Goal: Task Accomplishment & Management: Complete application form

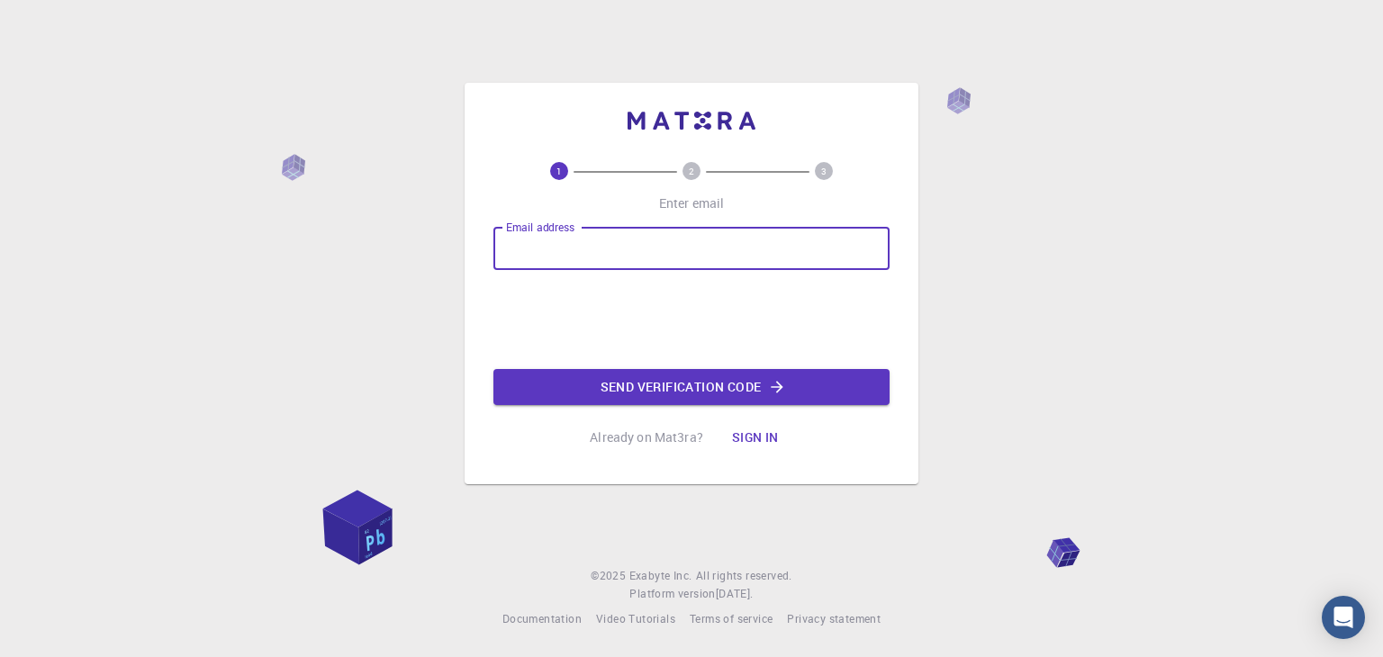
click at [793, 249] on input "Email address" at bounding box center [692, 248] width 396 height 43
type input "[PERSON_NAME][EMAIL_ADDRESS][PERSON_NAME][DOMAIN_NAME]"
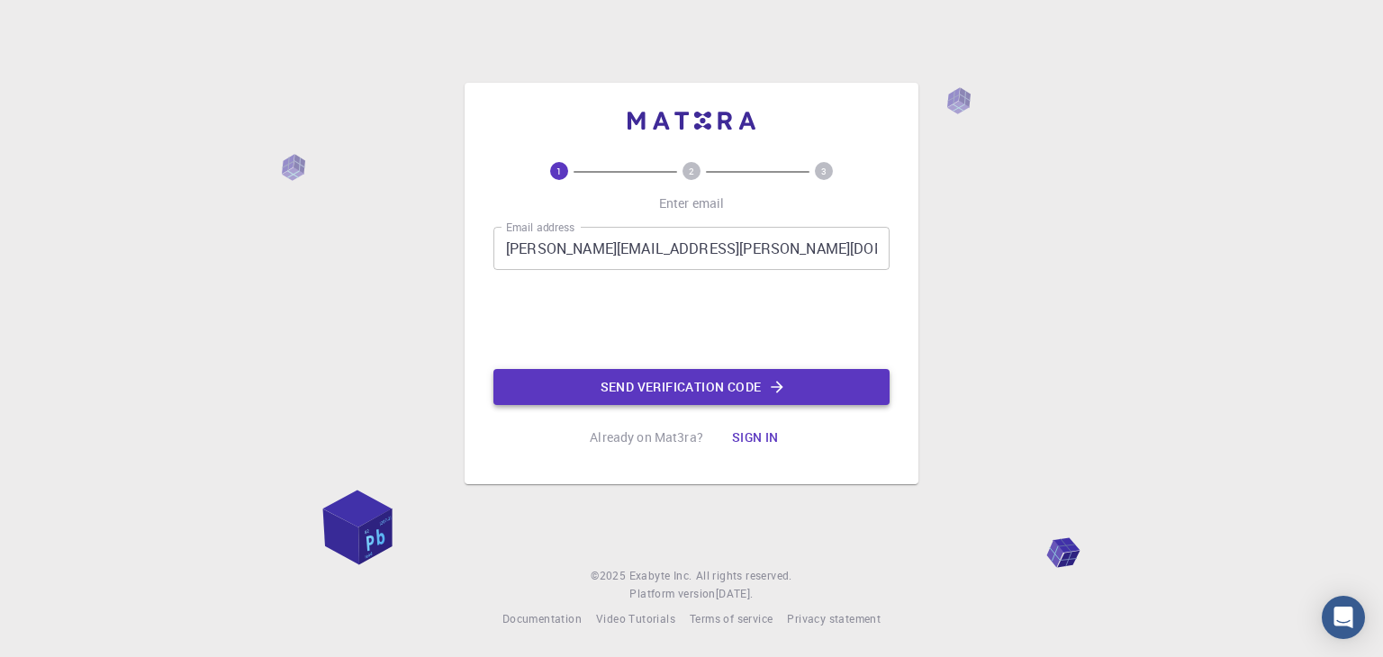
click at [657, 388] on button "Send verification code" at bounding box center [692, 387] width 396 height 36
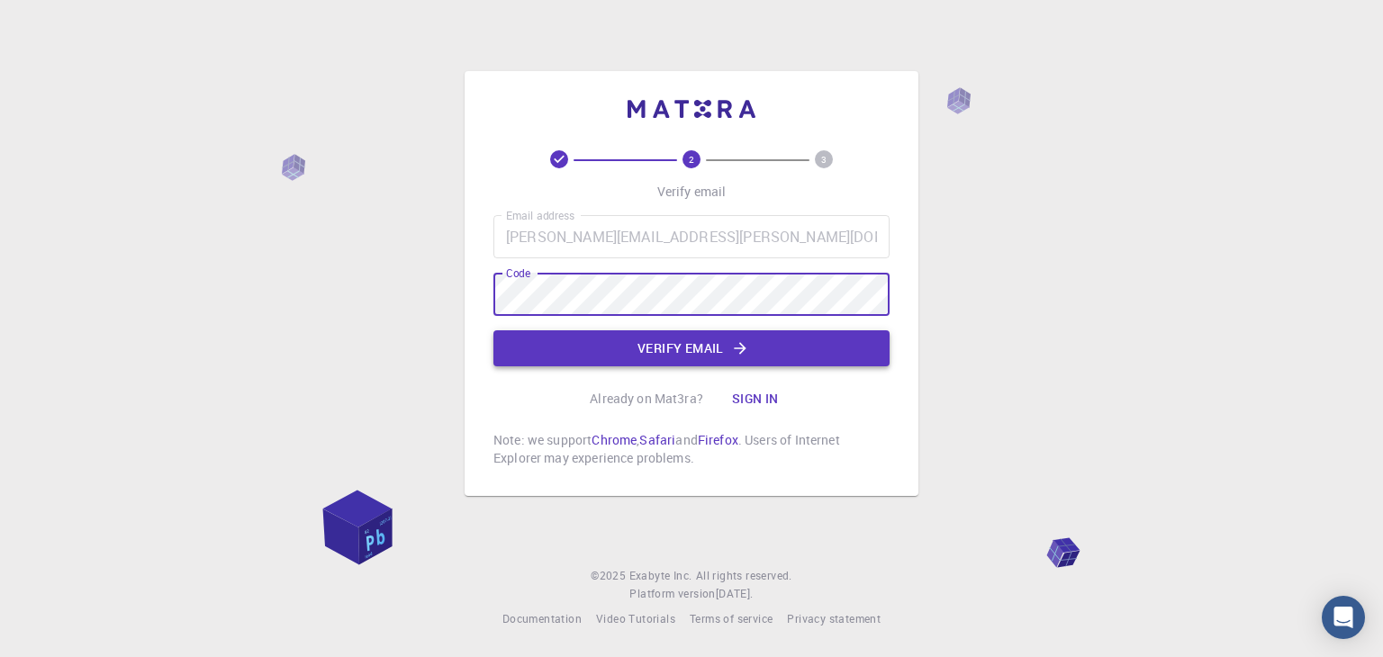
click at [664, 339] on button "Verify email" at bounding box center [692, 349] width 396 height 36
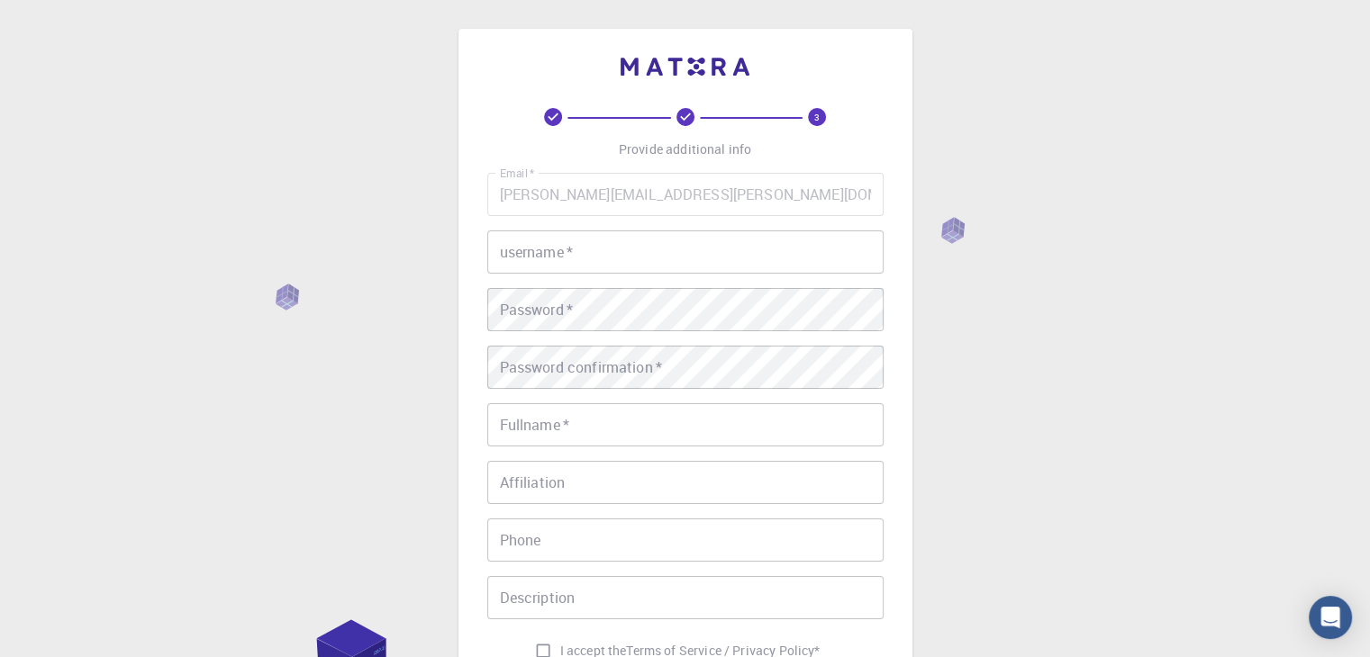
click at [612, 256] on input "username   *" at bounding box center [685, 252] width 396 height 43
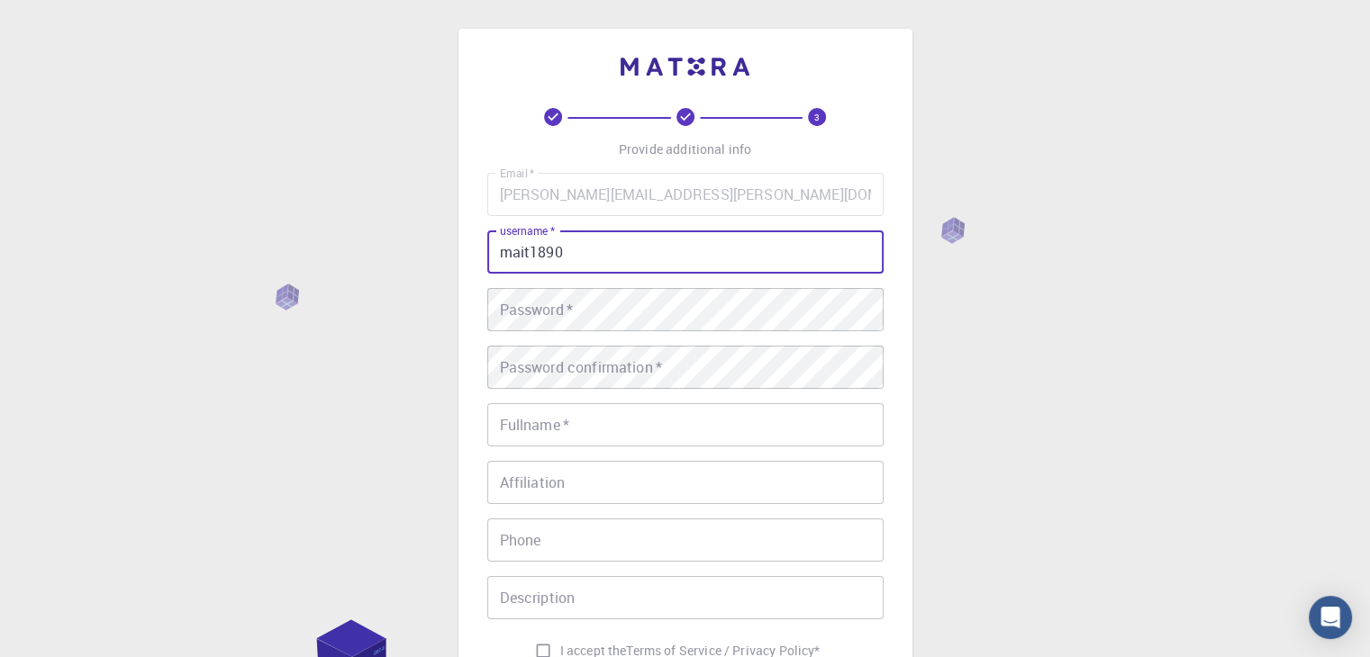
type input "mait1890"
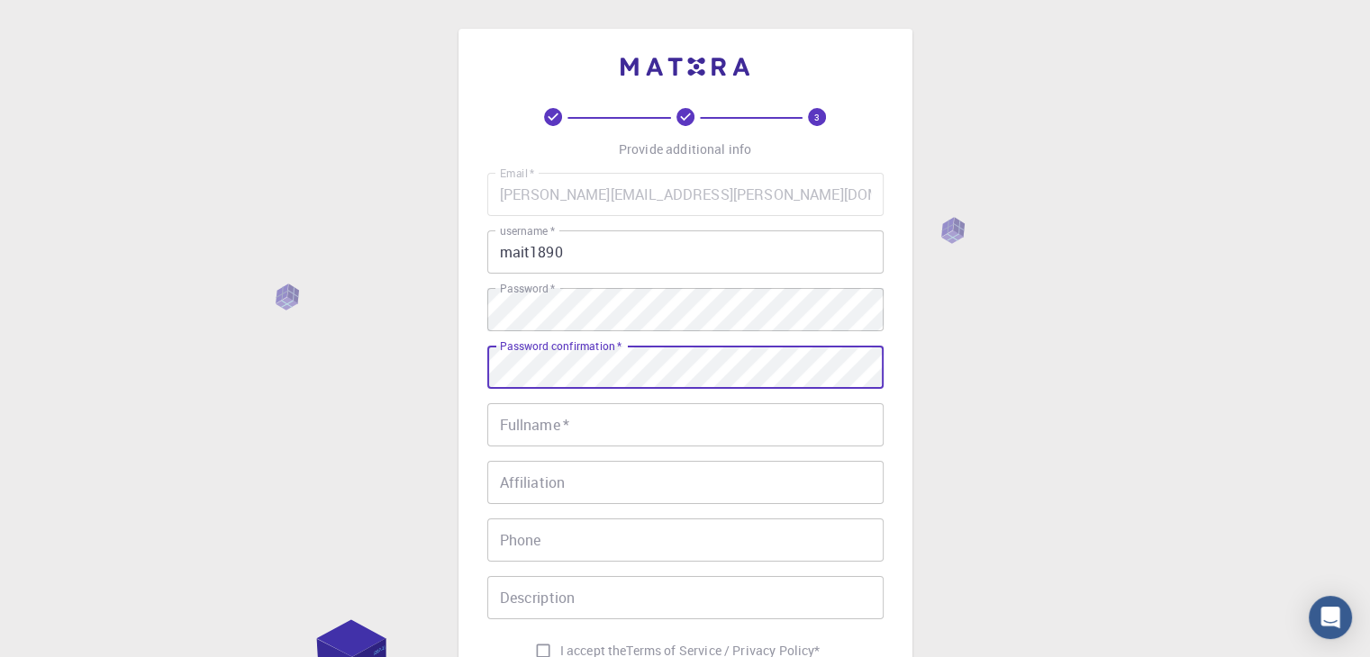
click at [684, 430] on input "Fullname   *" at bounding box center [685, 425] width 396 height 43
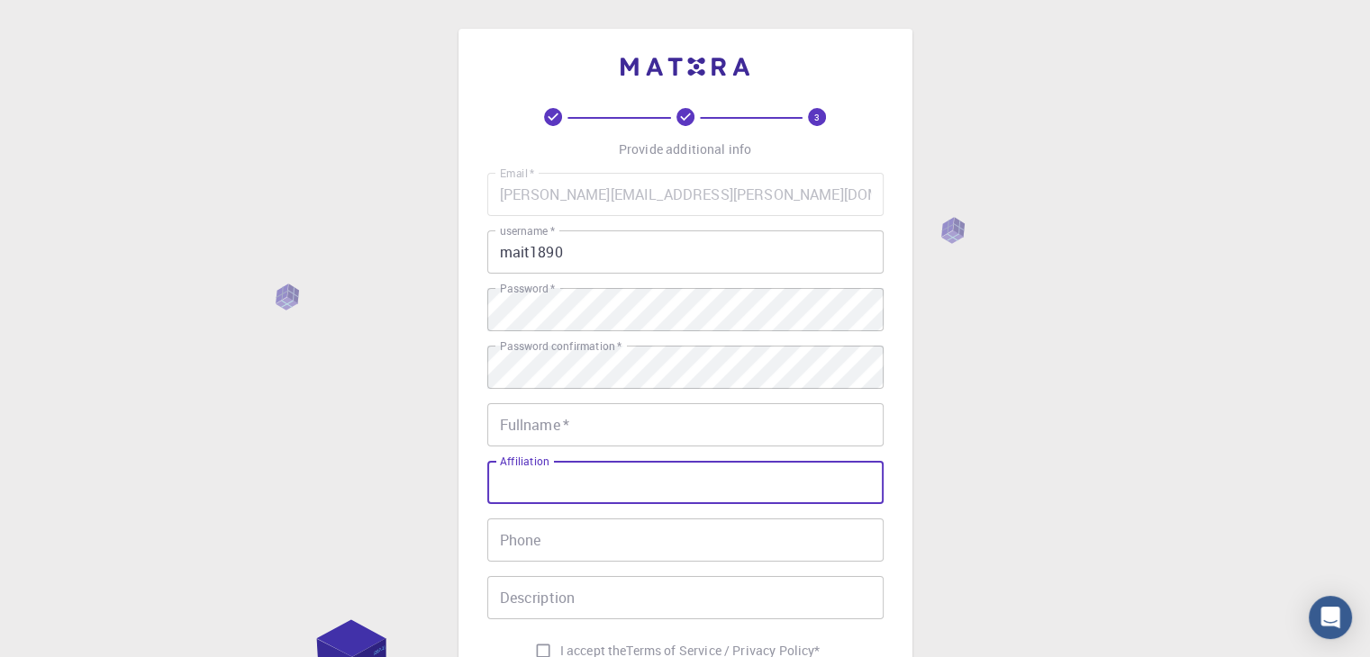
click at [540, 484] on input "Affiliation" at bounding box center [685, 482] width 396 height 43
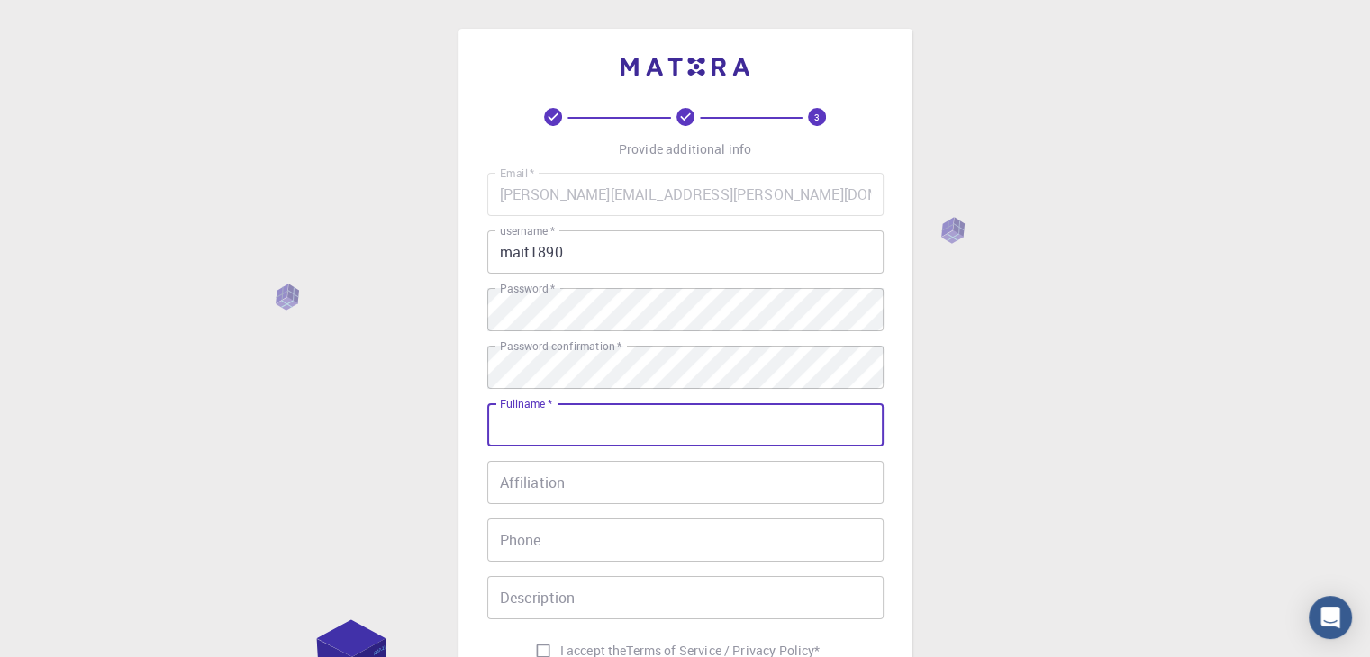
click at [576, 435] on input "Fullname   *" at bounding box center [685, 425] width 396 height 43
type input "[PERSON_NAME]"
click at [503, 484] on input "Affiliation" at bounding box center [685, 482] width 396 height 43
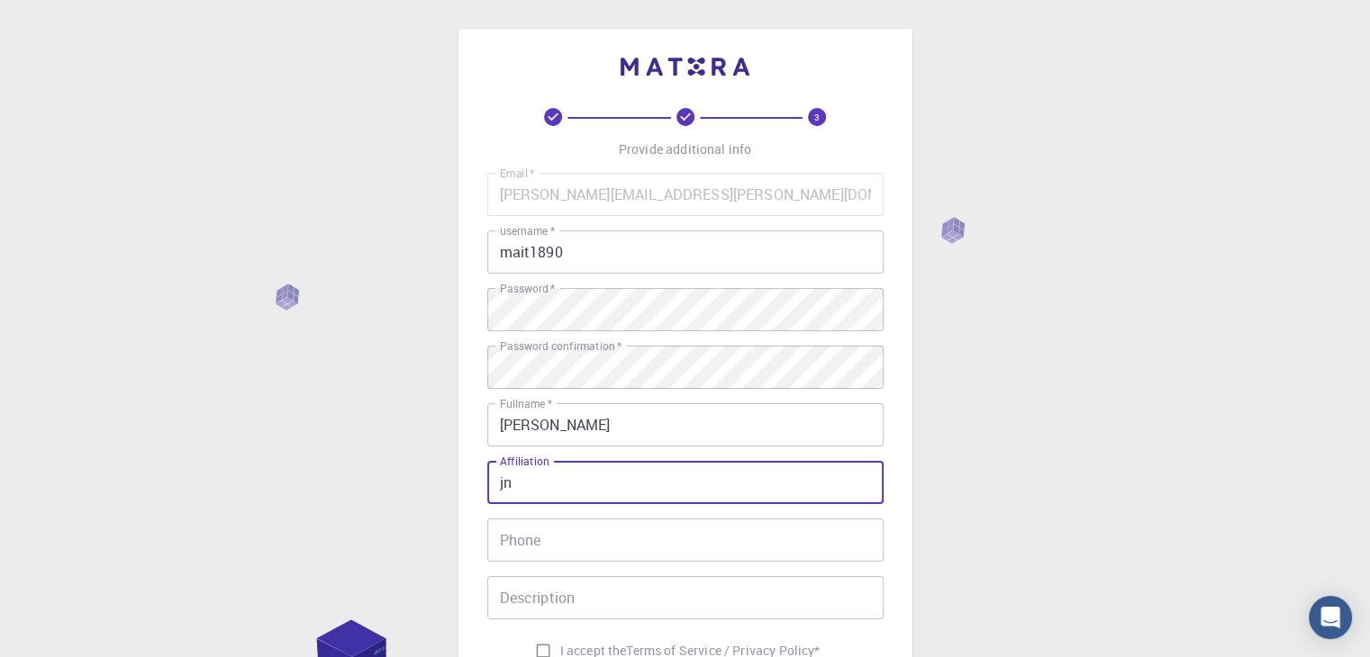
type input "j"
type input "JNU"
click at [578, 530] on input "Phone" at bounding box center [685, 540] width 396 height 43
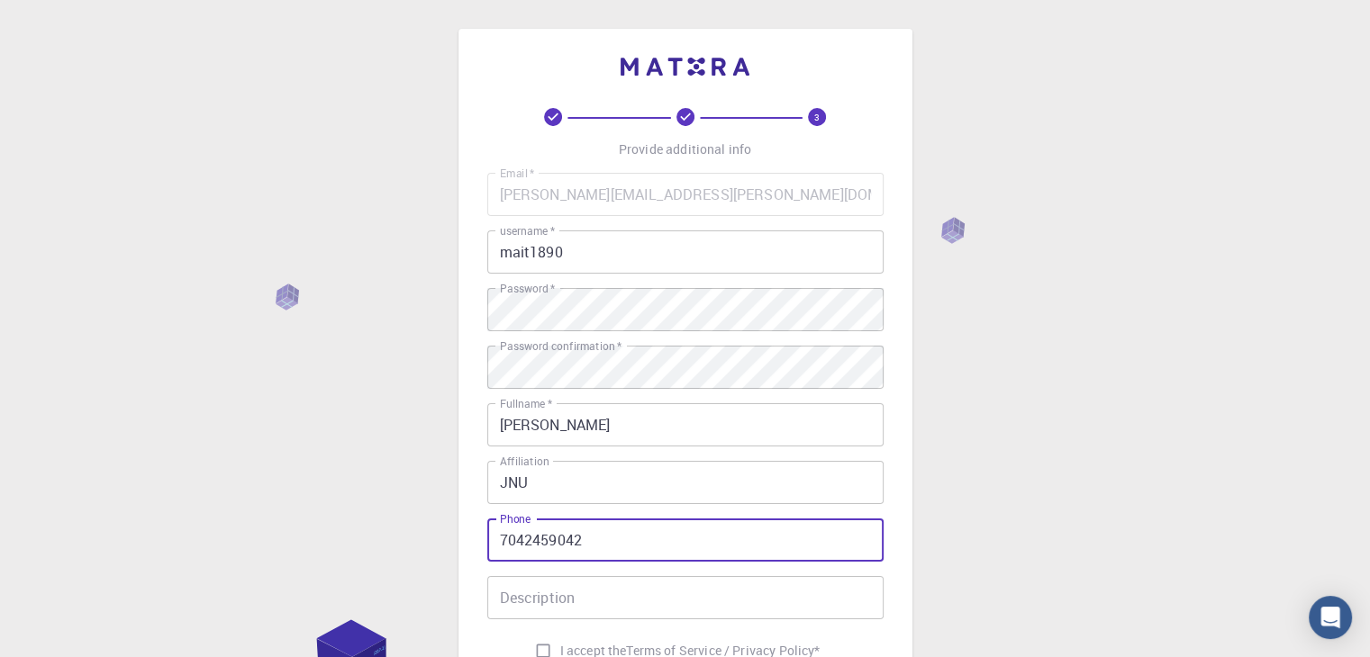
type input "7042459042"
click at [397, 507] on div "3 Provide additional info Email   * [PERSON_NAME][EMAIL_ADDRESS][PERSON_NAME][D…" at bounding box center [685, 458] width 1370 height 917
click at [530, 606] on input "Description" at bounding box center [685, 597] width 396 height 43
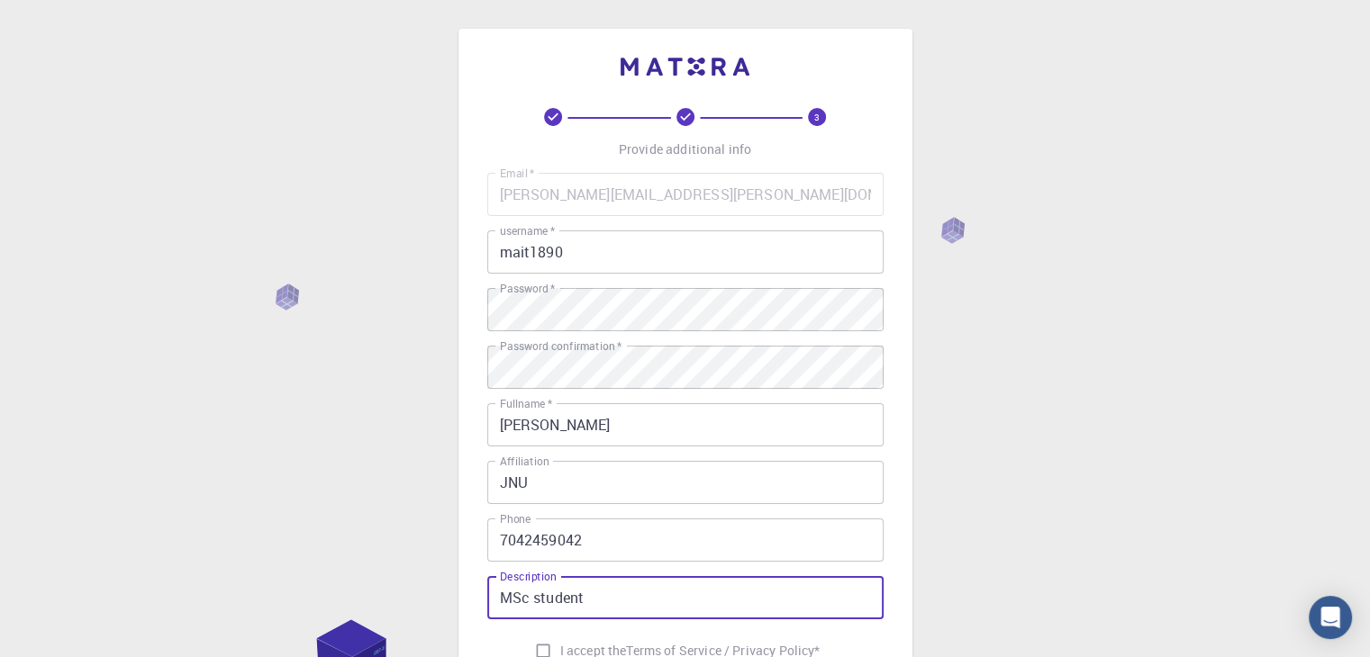
type input "MSc student"
click at [1056, 540] on div "3 Provide additional info Email   * [PERSON_NAME][EMAIL_ADDRESS][PERSON_NAME][D…" at bounding box center [685, 458] width 1370 height 917
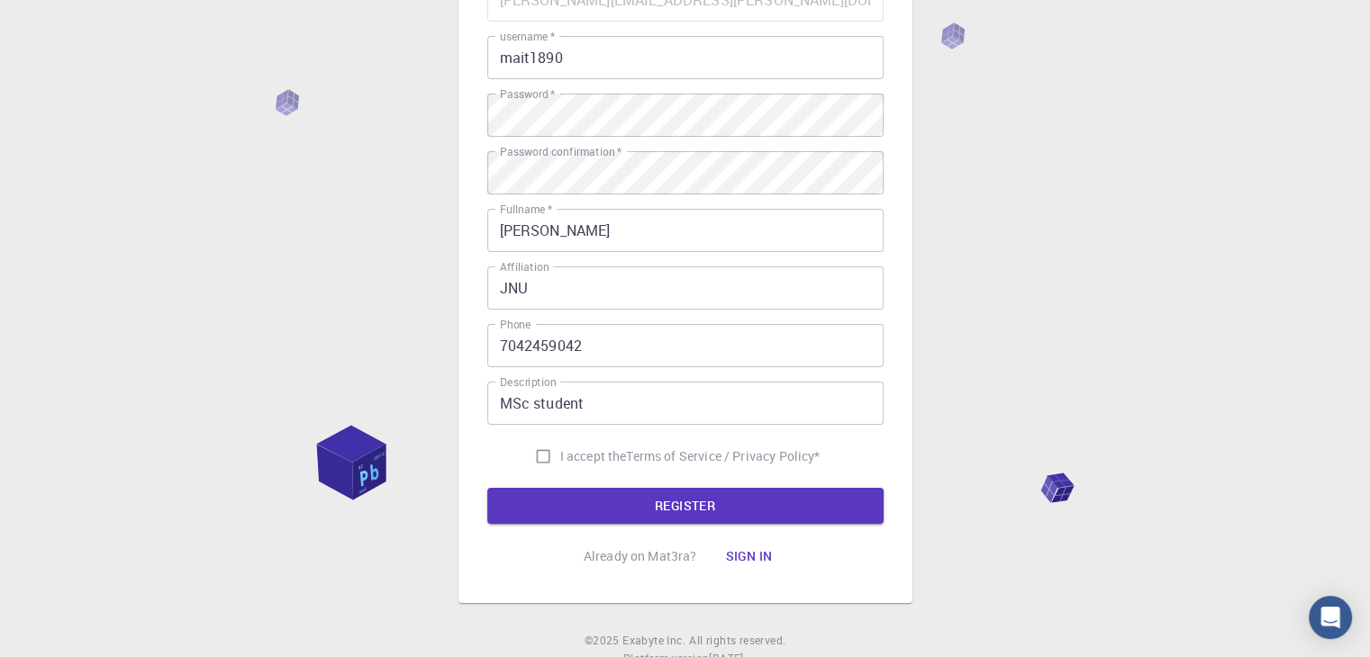
scroll to position [252, 0]
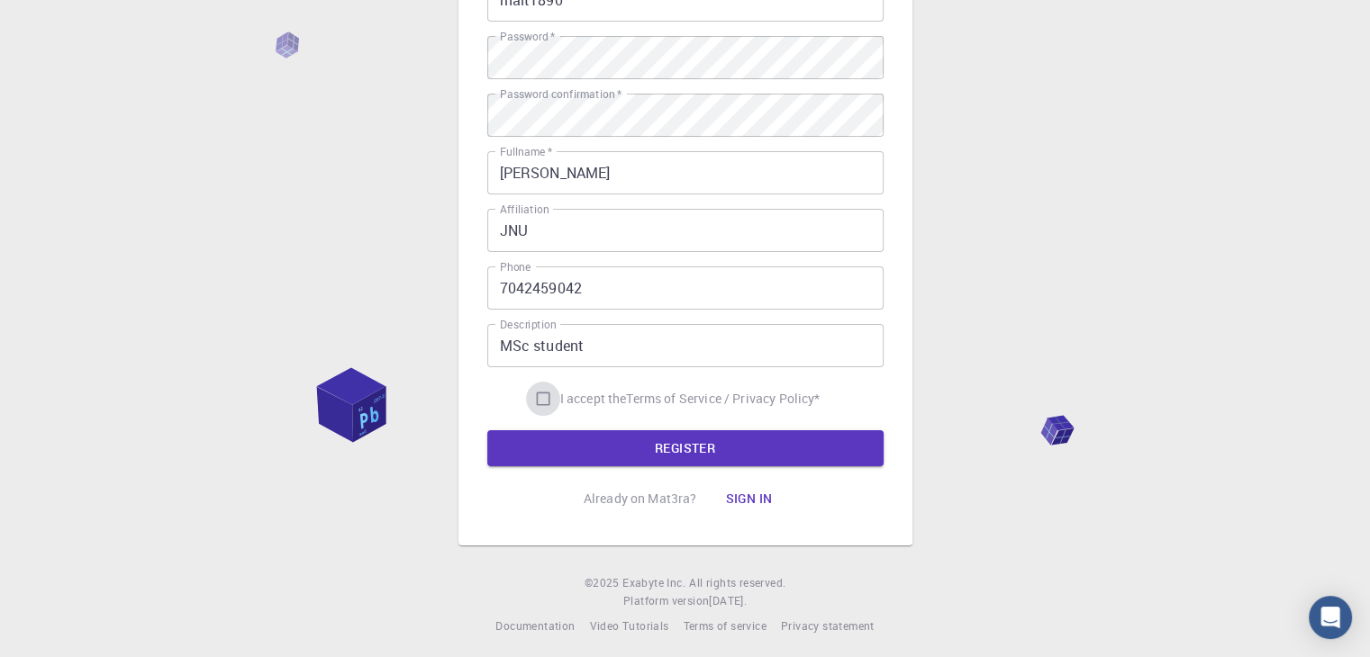
click at [539, 394] on input "I accept the Terms of Service / Privacy Policy *" at bounding box center [543, 399] width 34 height 34
checkbox input "true"
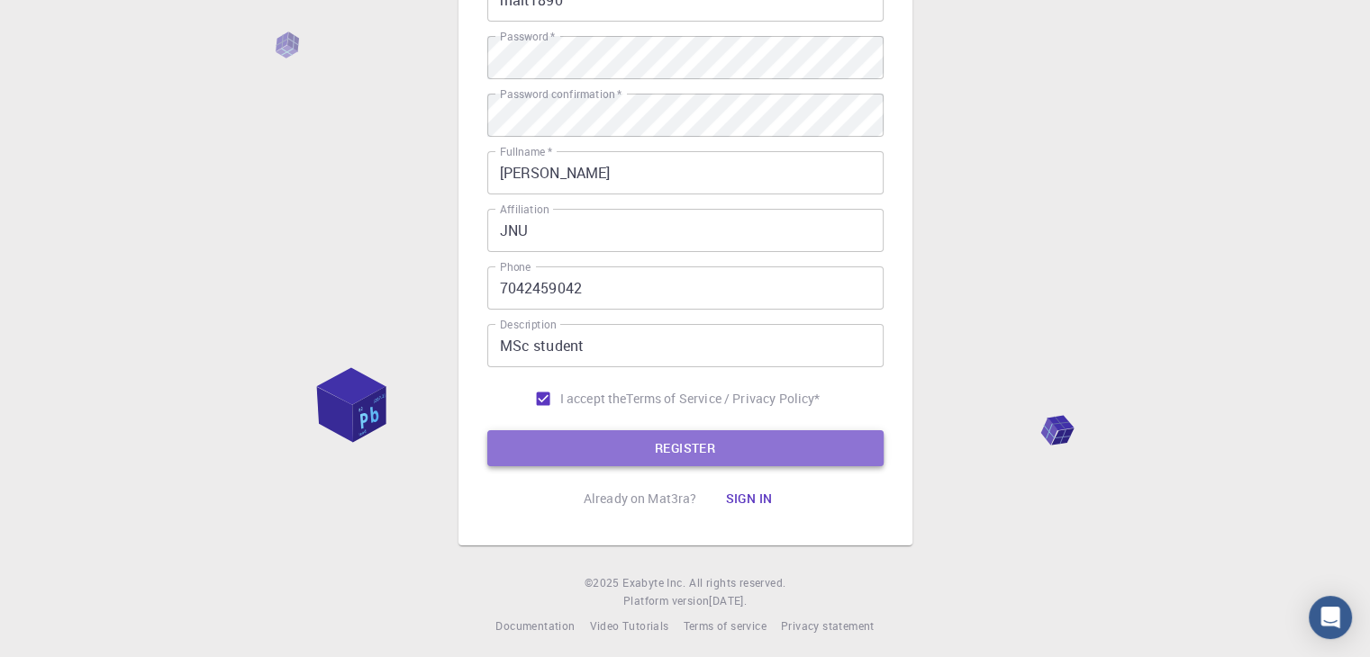
click at [632, 447] on button "REGISTER" at bounding box center [685, 449] width 396 height 36
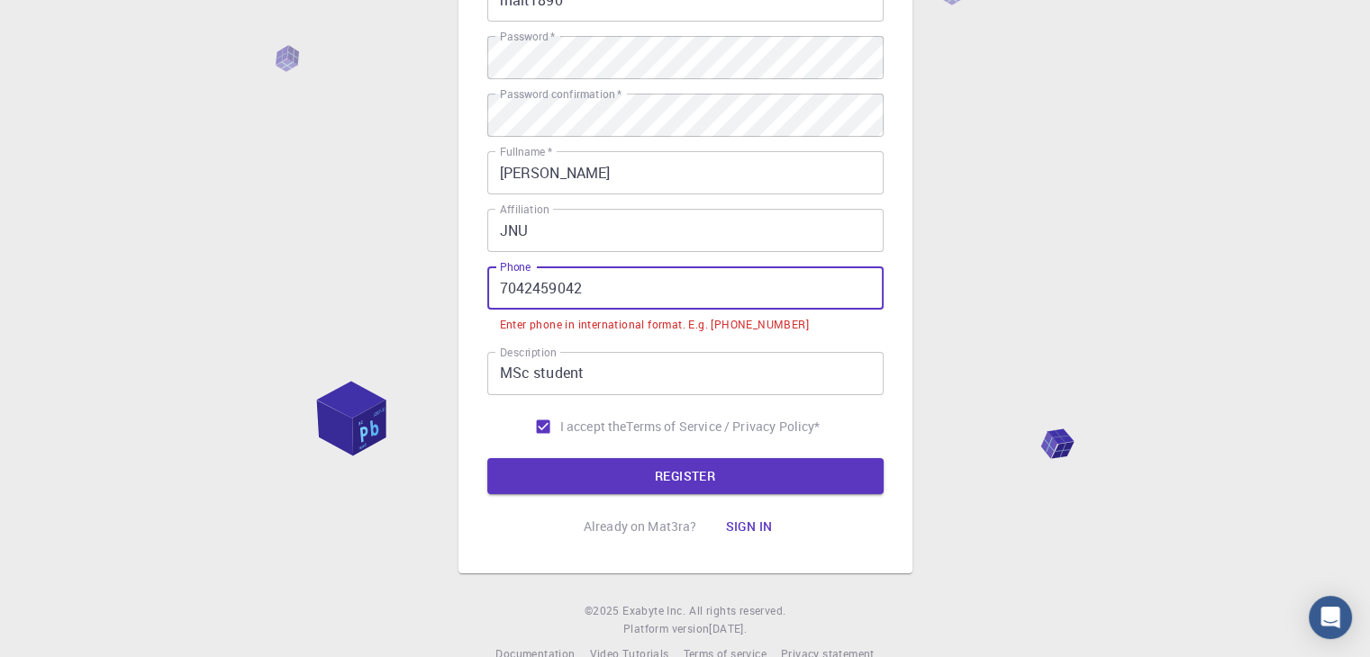
click at [499, 289] on input "7042459042" at bounding box center [685, 288] width 396 height 43
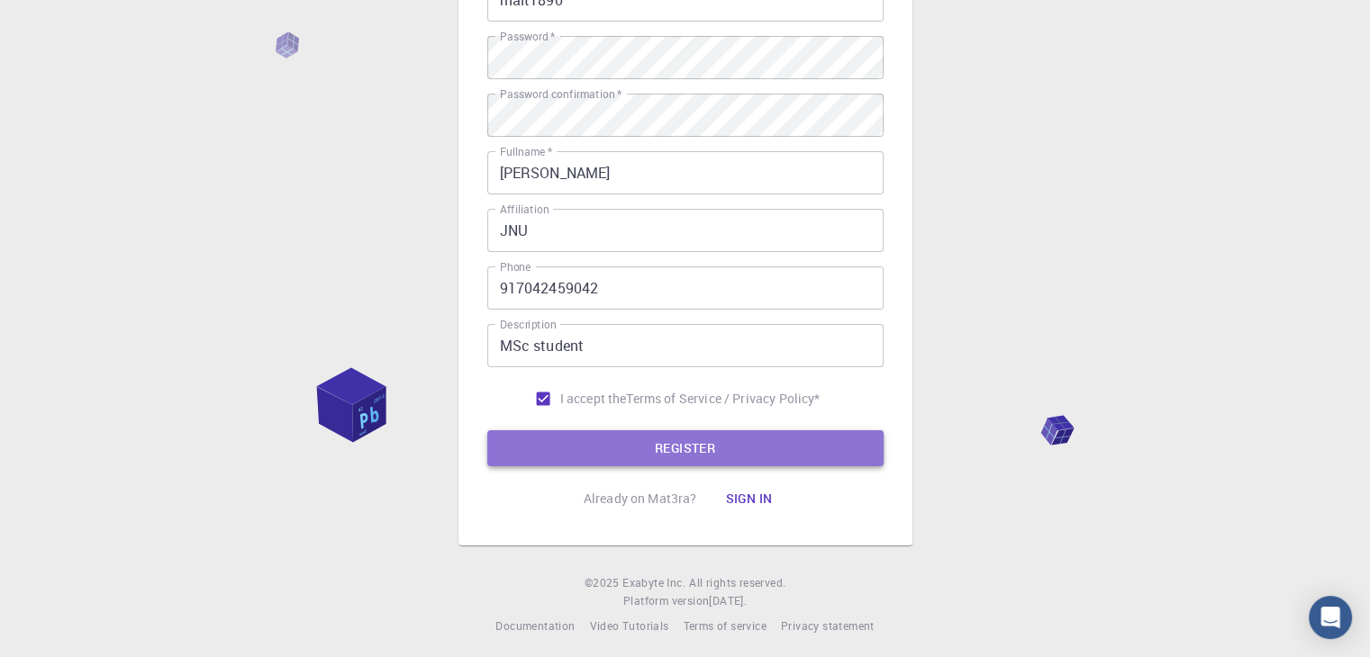
click at [629, 445] on button "REGISTER" at bounding box center [685, 449] width 396 height 36
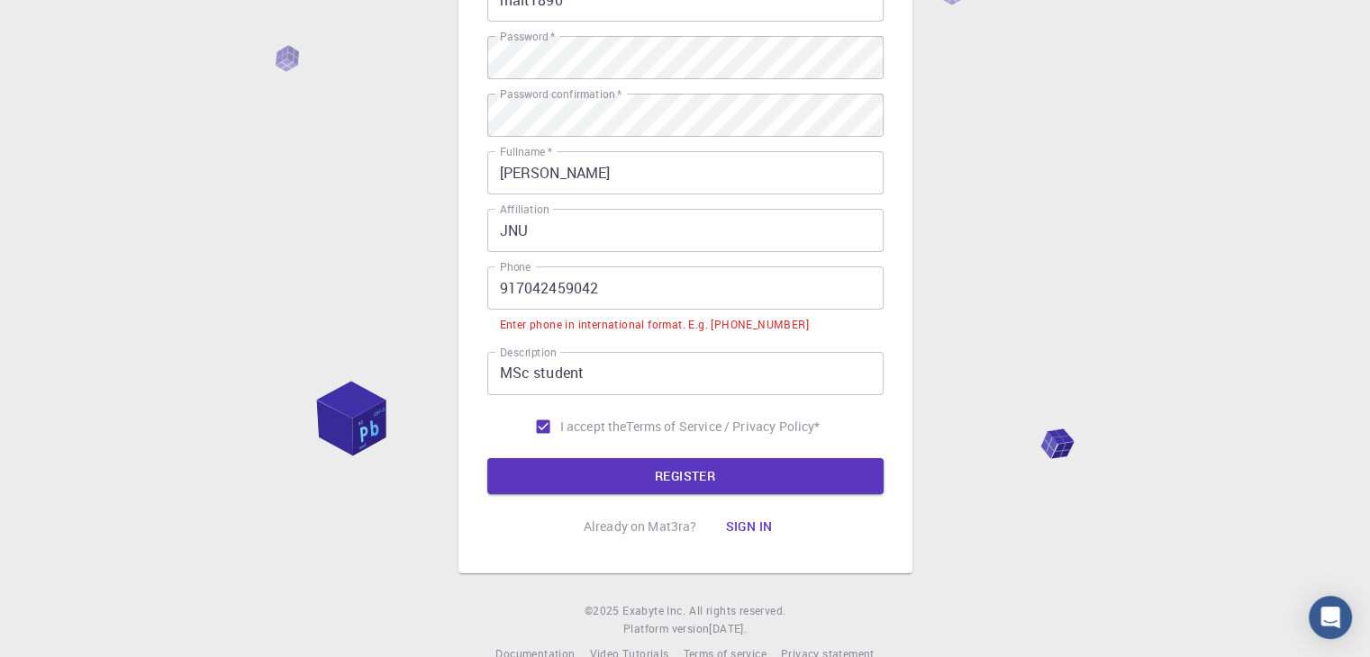
click at [497, 283] on input "917042459042" at bounding box center [685, 288] width 396 height 43
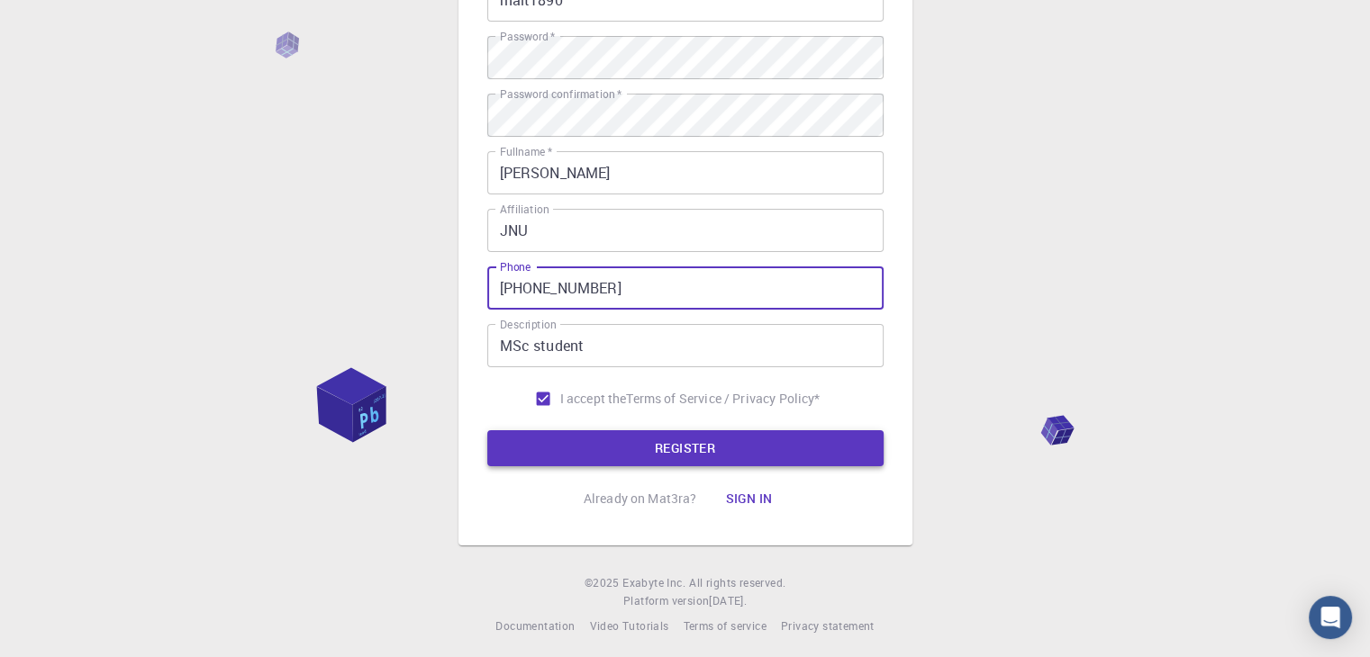
type input "[PHONE_NUMBER]"
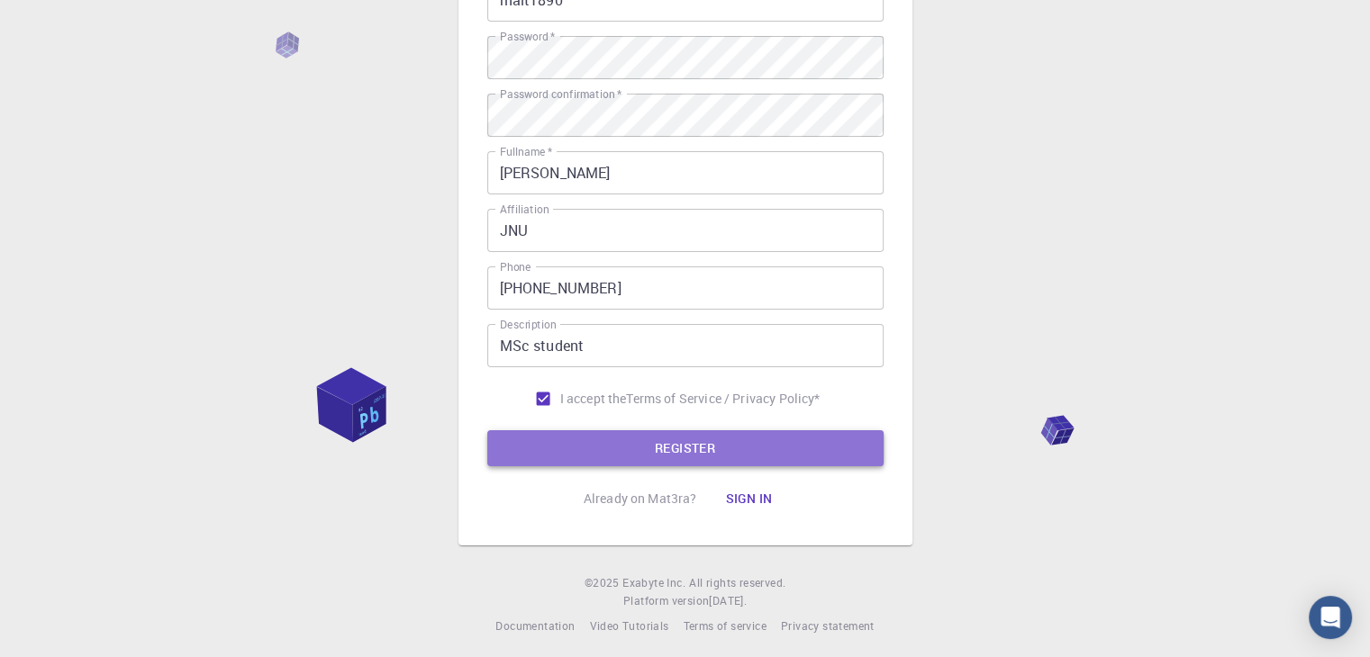
click at [689, 449] on button "REGISTER" at bounding box center [685, 449] width 396 height 36
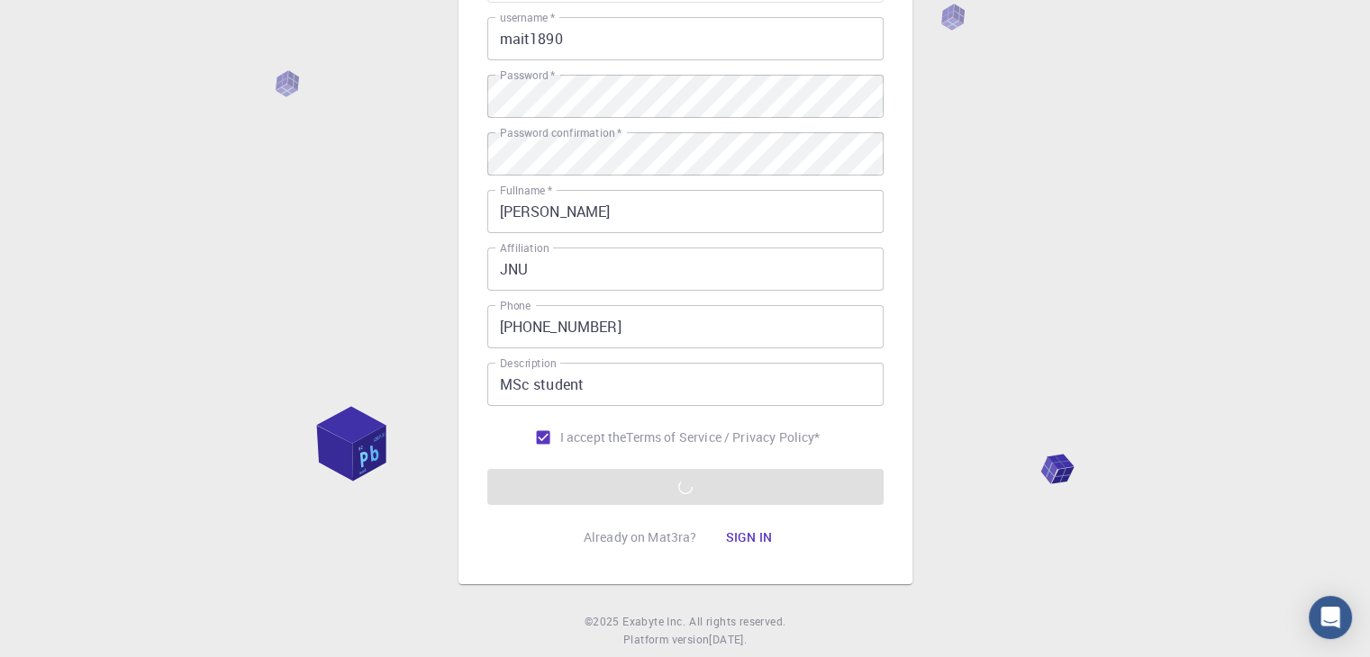
scroll to position [216, 0]
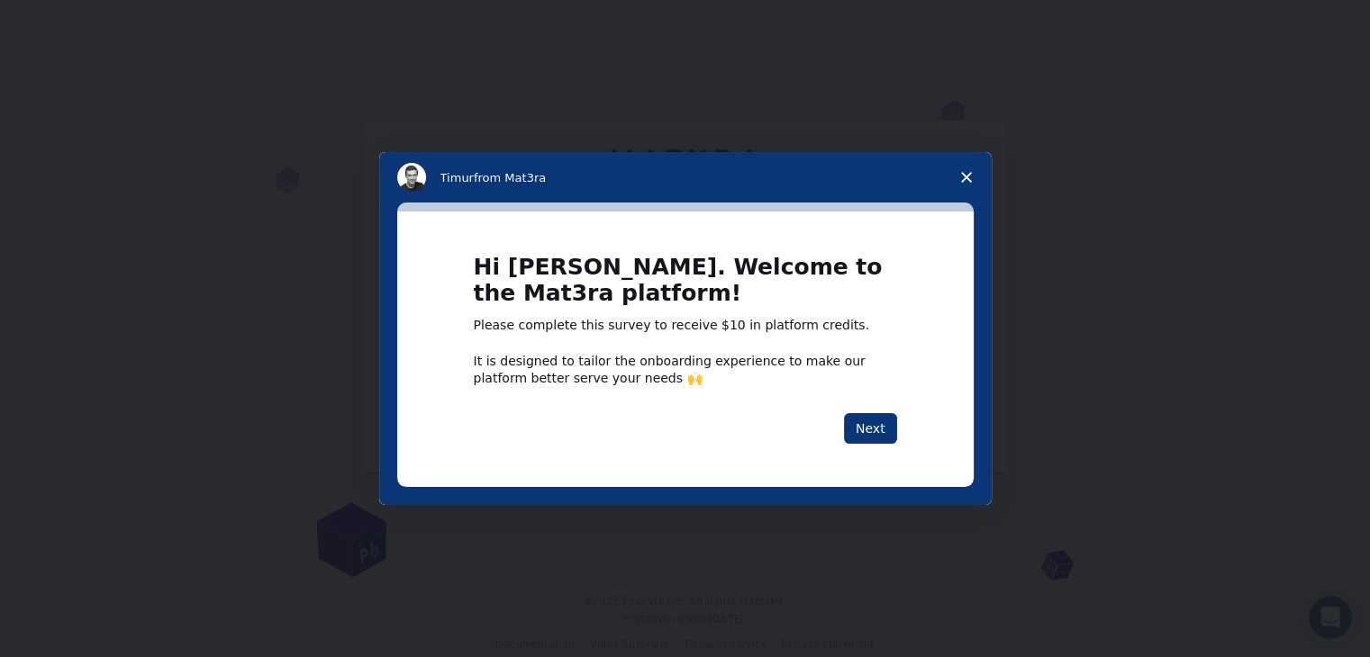
click at [856, 398] on div "Hi [PERSON_NAME]. Welcome to the Mat3ra platform! Please complete this survey t…" at bounding box center [685, 349] width 423 height 188
click at [890, 422] on button "Next" at bounding box center [870, 428] width 53 height 31
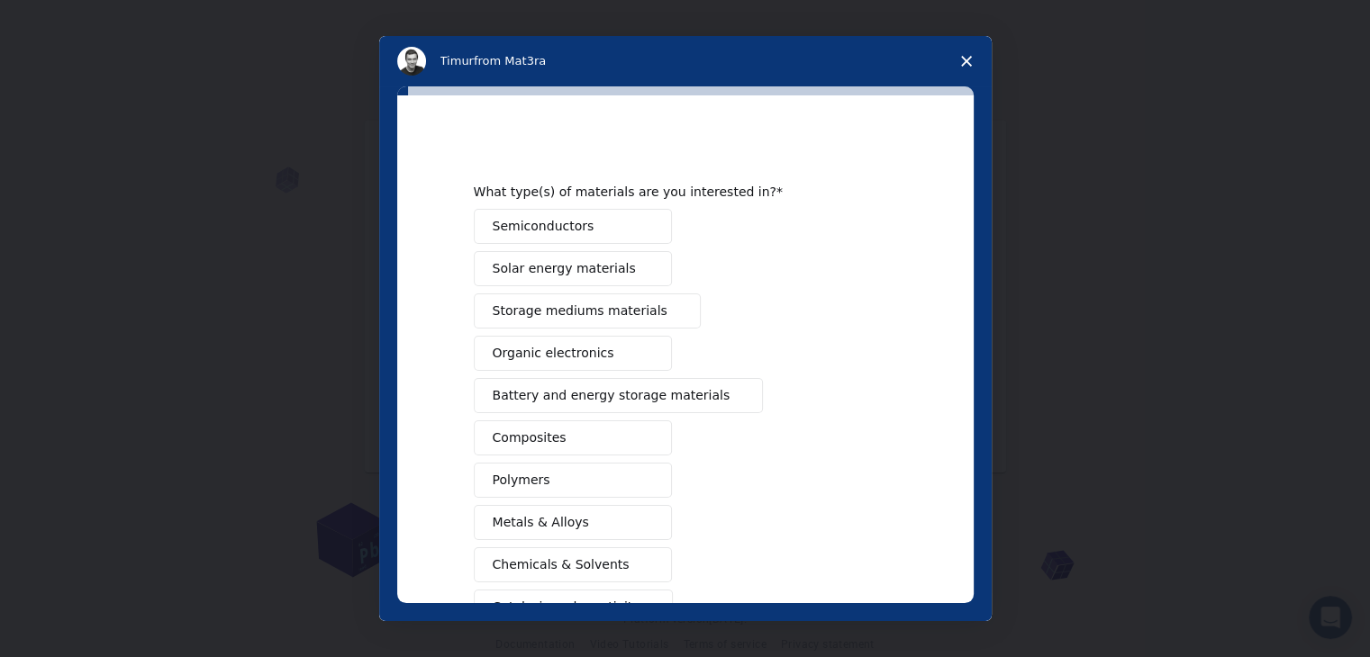
click at [590, 222] on button "Semiconductors" at bounding box center [573, 226] width 198 height 35
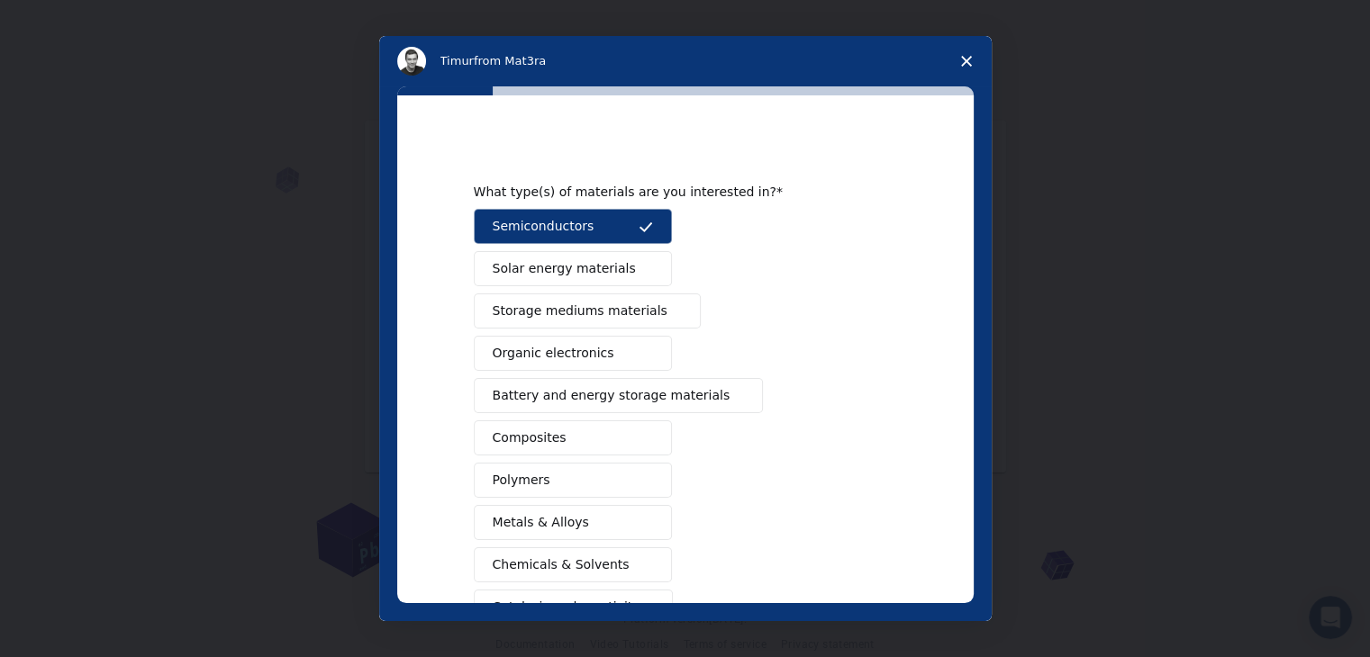
click at [599, 482] on button "Polymers" at bounding box center [573, 480] width 198 height 35
click at [600, 274] on span "Solar energy materials" at bounding box center [564, 268] width 143 height 19
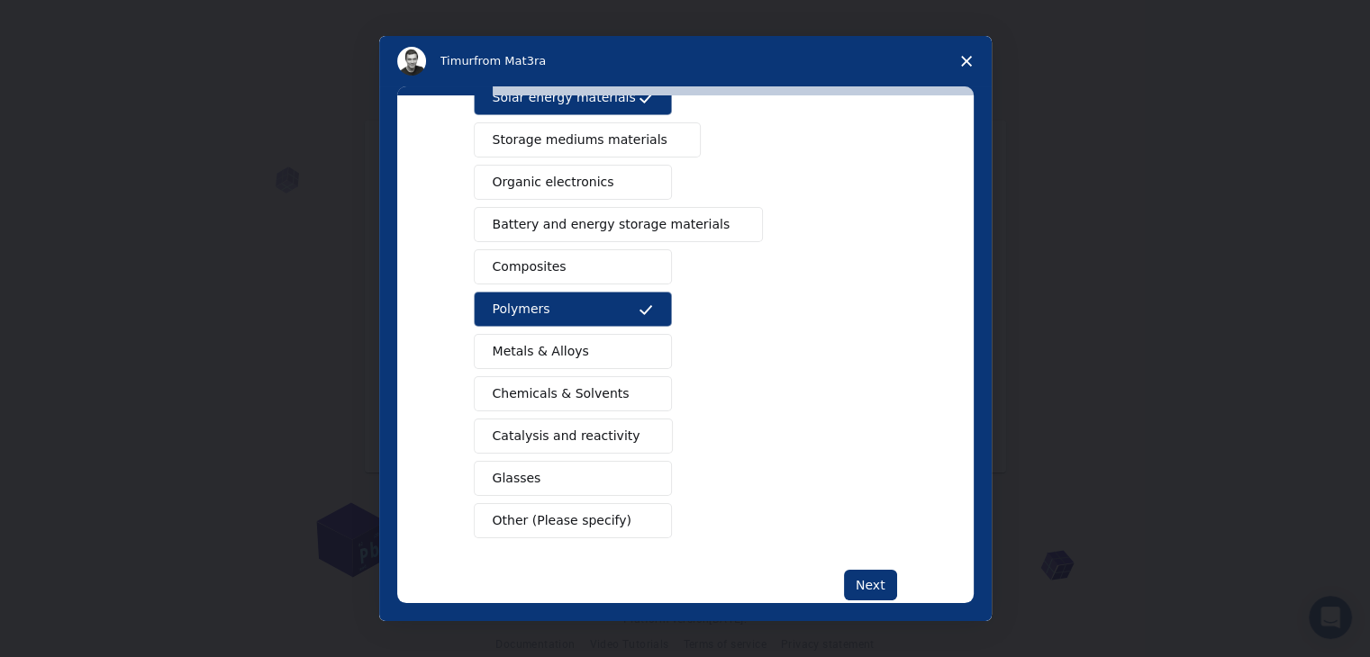
scroll to position [207, 0]
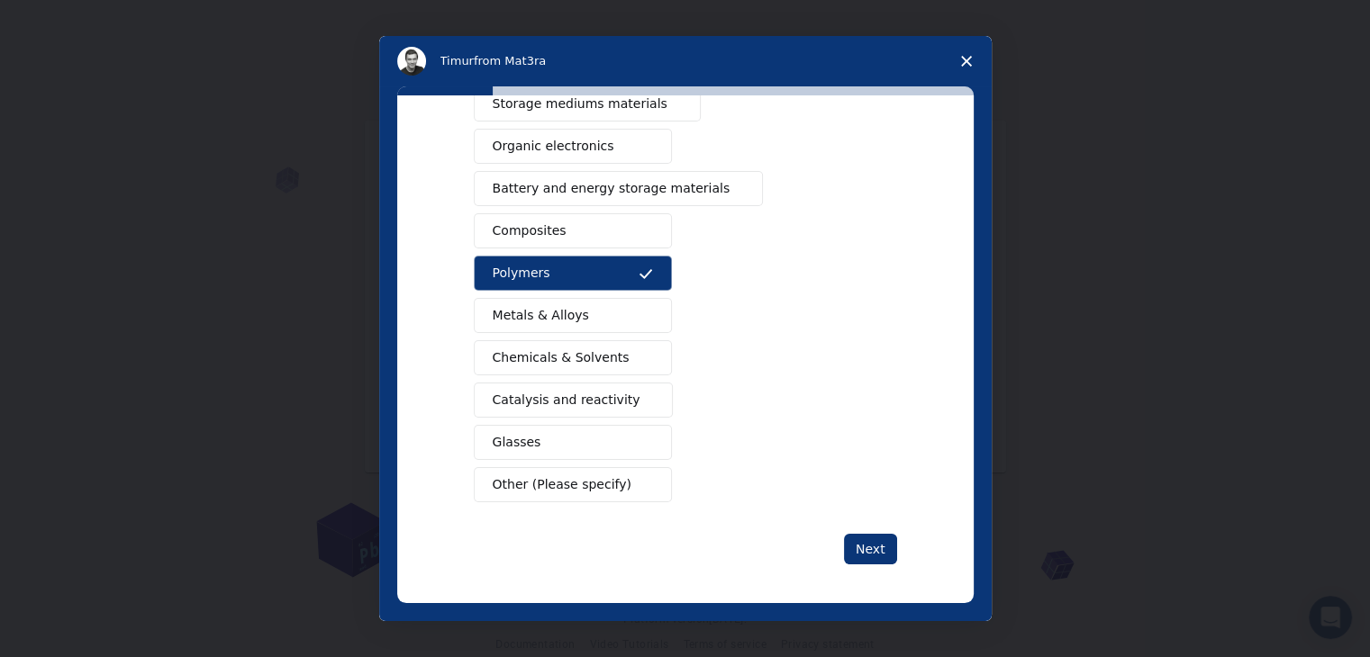
click at [603, 391] on span "Catalysis and reactivity" at bounding box center [567, 400] width 148 height 19
click at [615, 480] on button "Other (Please specify)" at bounding box center [573, 484] width 198 height 35
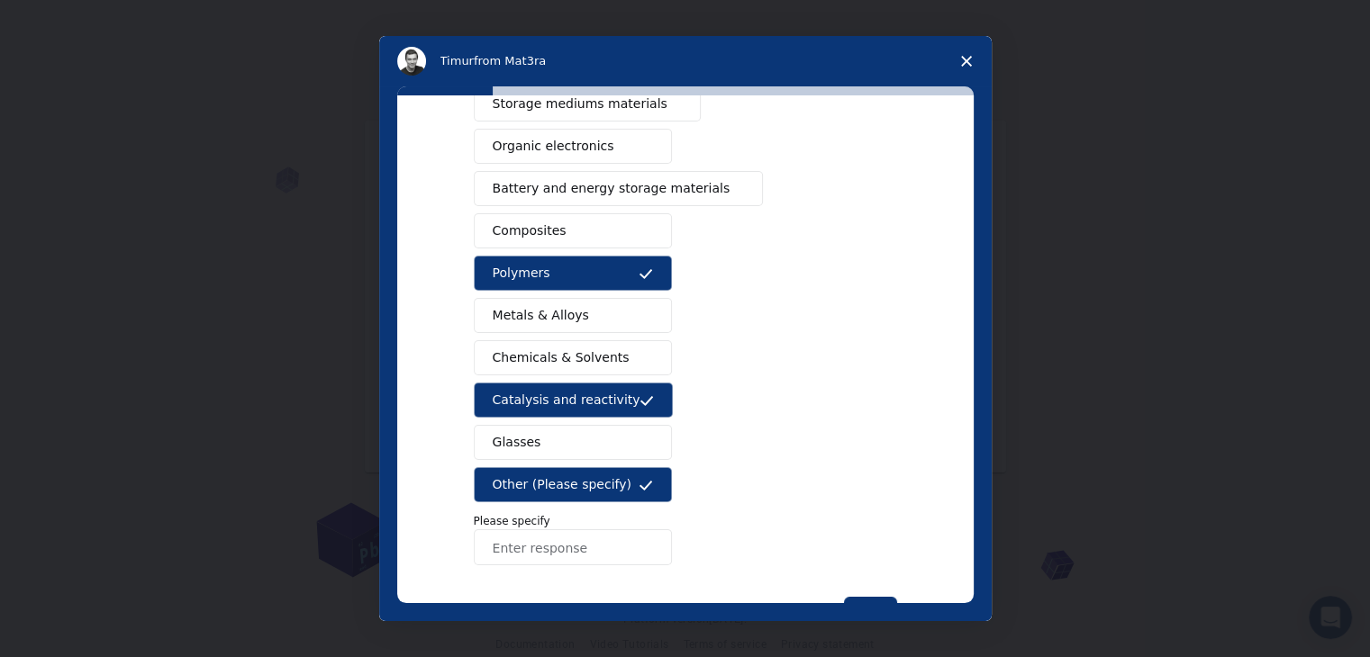
click at [615, 480] on button "Other (Please specify)" at bounding box center [573, 484] width 198 height 35
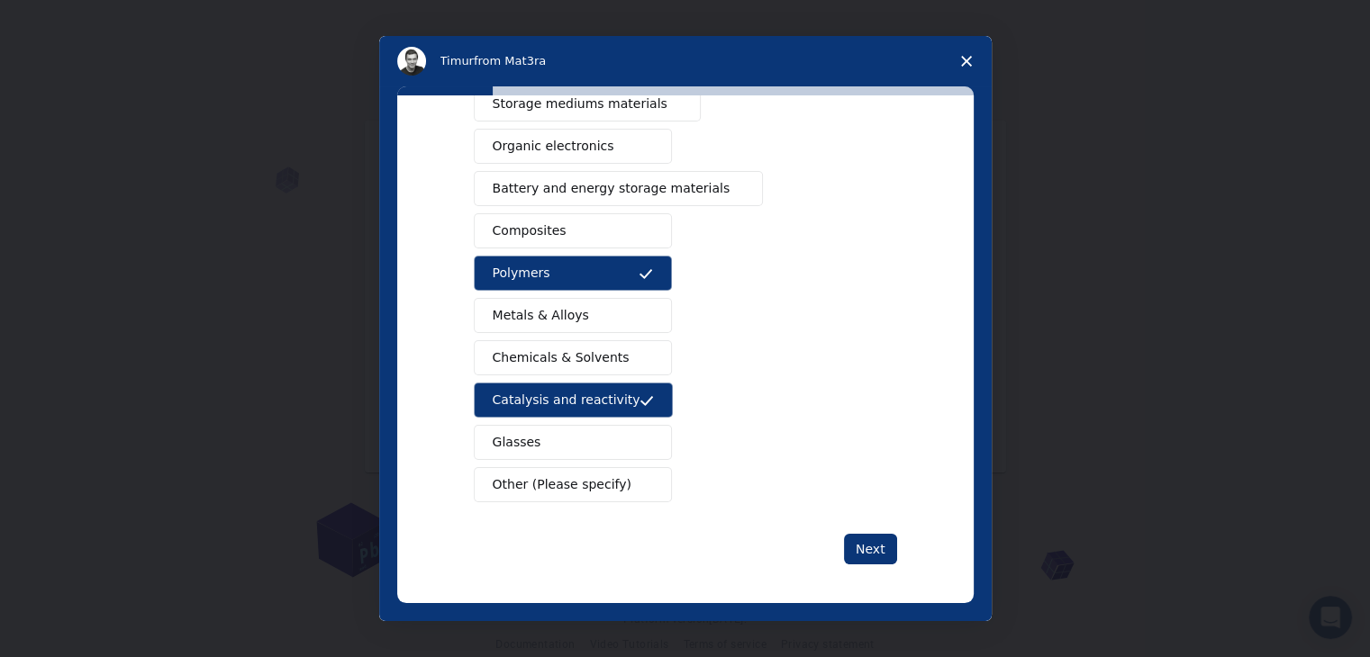
click at [973, 163] on div "What type(s) of materials are you interested in? Semiconductors Solar energy ma…" at bounding box center [685, 349] width 576 height 508
click at [633, 181] on span "Battery and energy storage materials" at bounding box center [612, 188] width 238 height 19
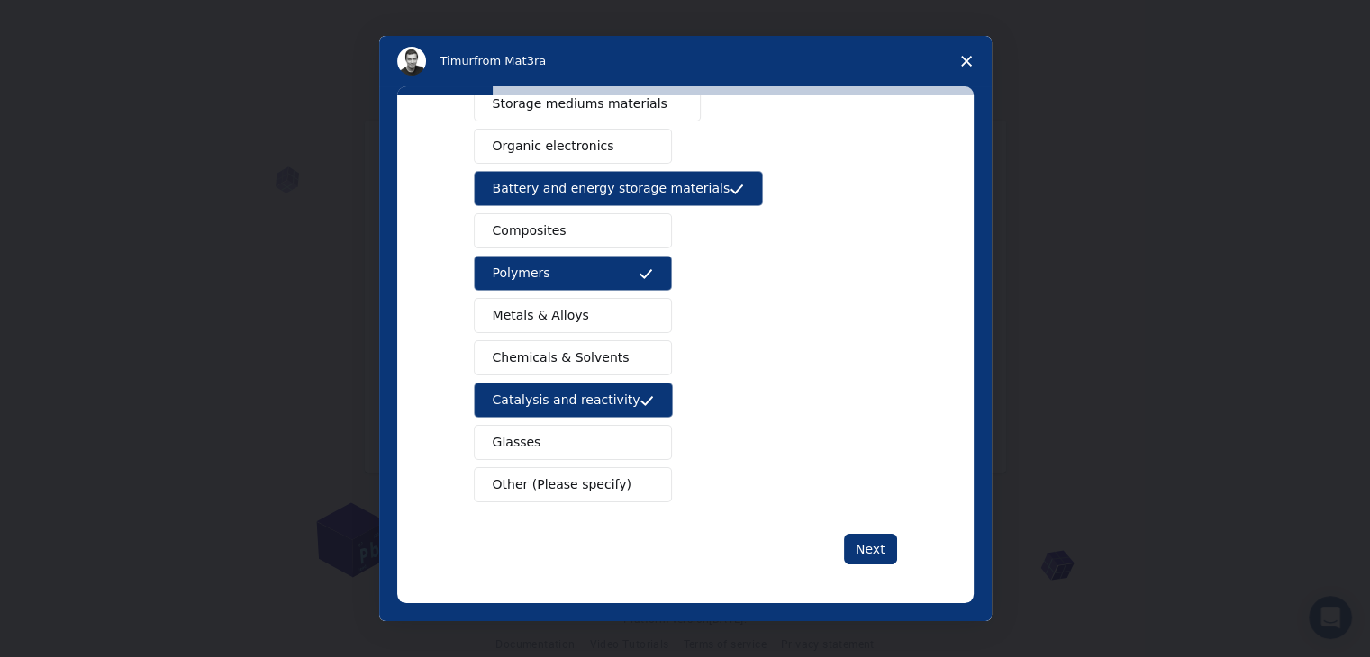
click at [580, 143] on span "Organic electronics" at bounding box center [554, 146] width 122 height 19
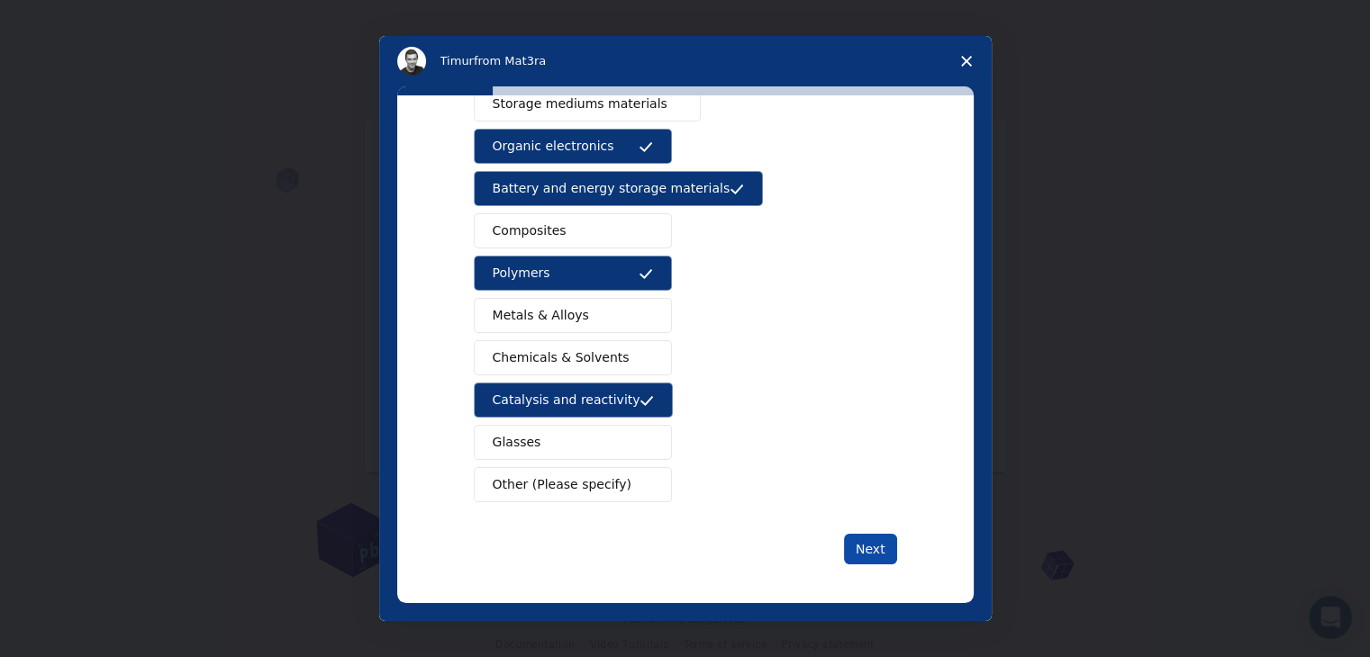
click at [858, 534] on button "Next" at bounding box center [870, 549] width 53 height 31
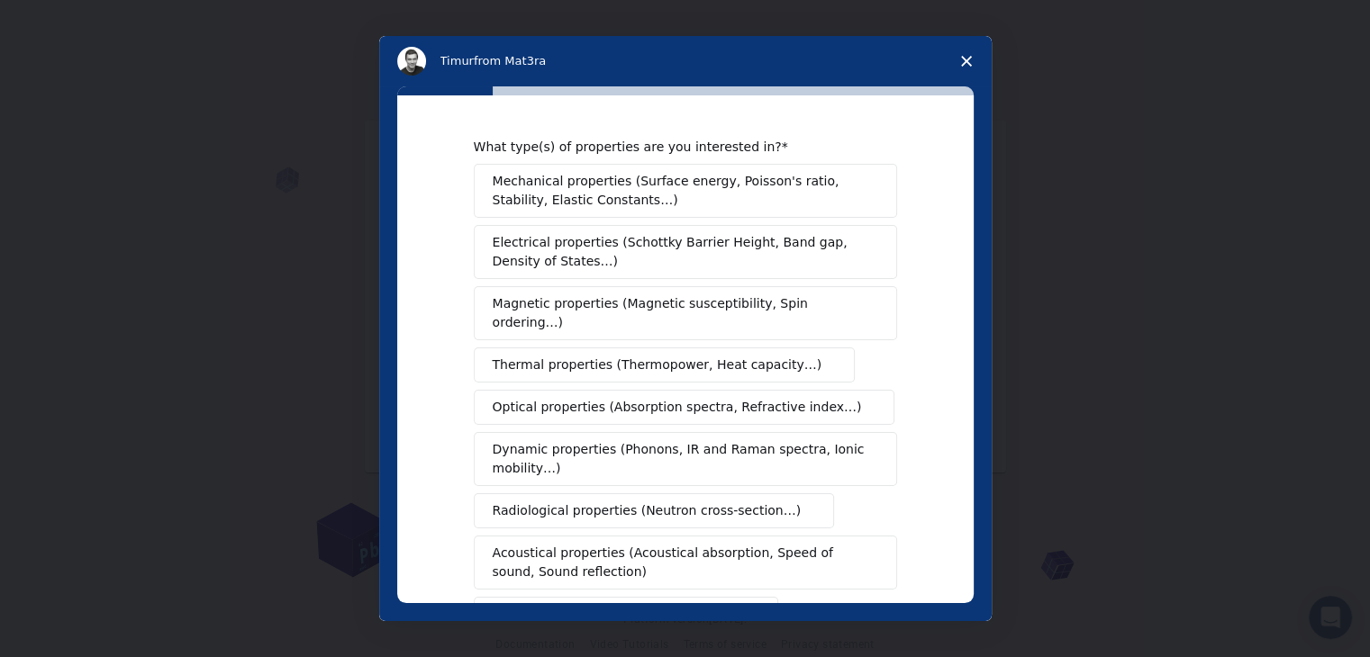
click at [648, 398] on span "Optical properties (Absorption spectra, Refractive index…)" at bounding box center [677, 407] width 369 height 19
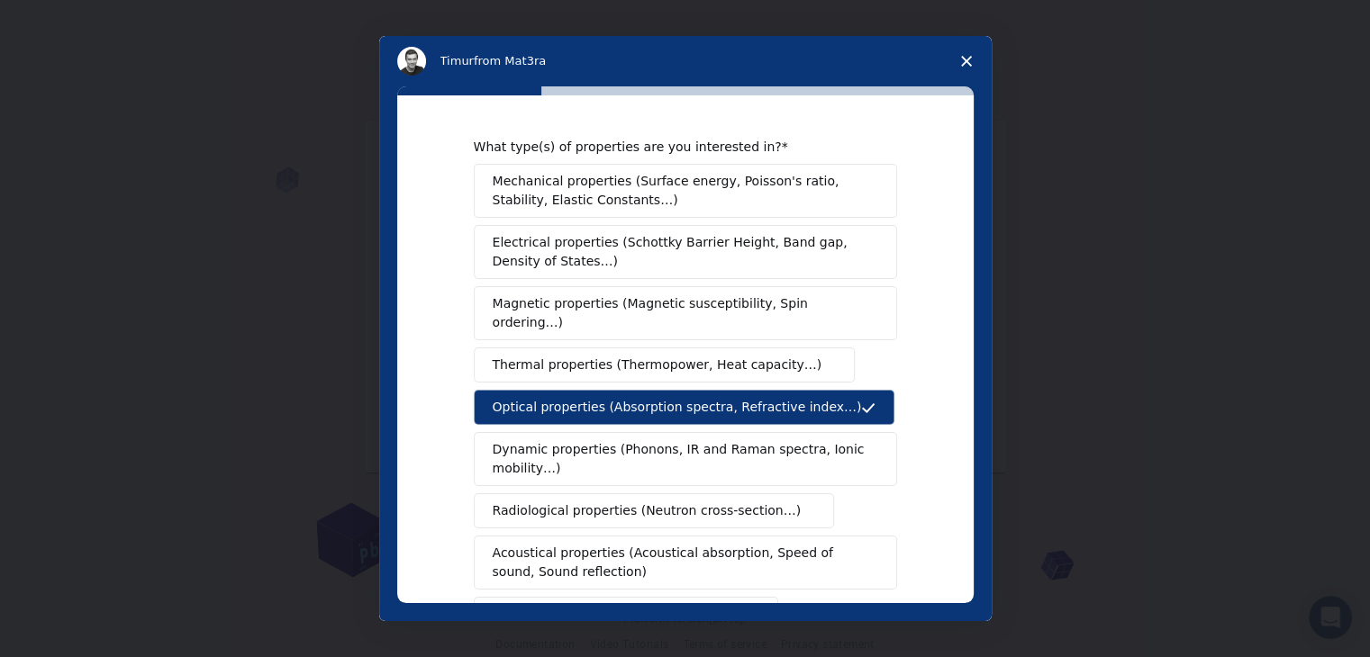
click at [681, 356] on span "Thermal properties (Thermopower, Heat capacity…)" at bounding box center [658, 365] width 330 height 19
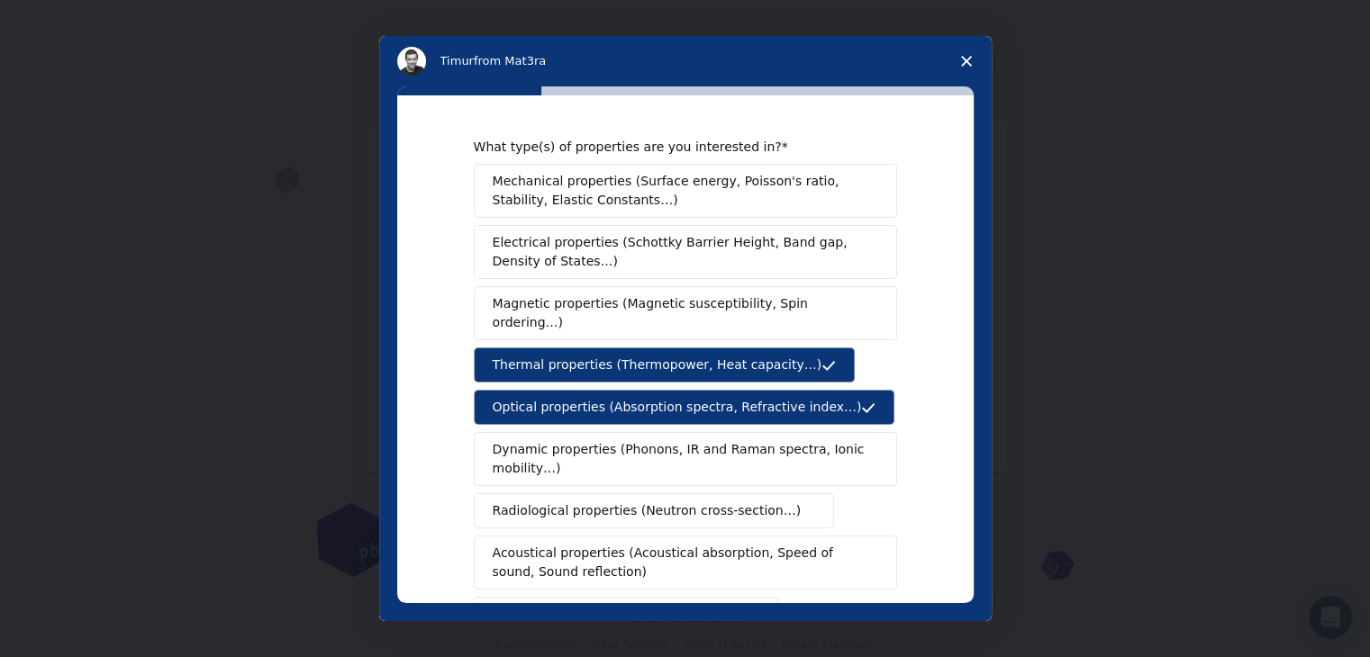
click at [728, 314] on button "Magnetic properties (Magnetic susceptibility, Spin ordering…)" at bounding box center [685, 313] width 423 height 54
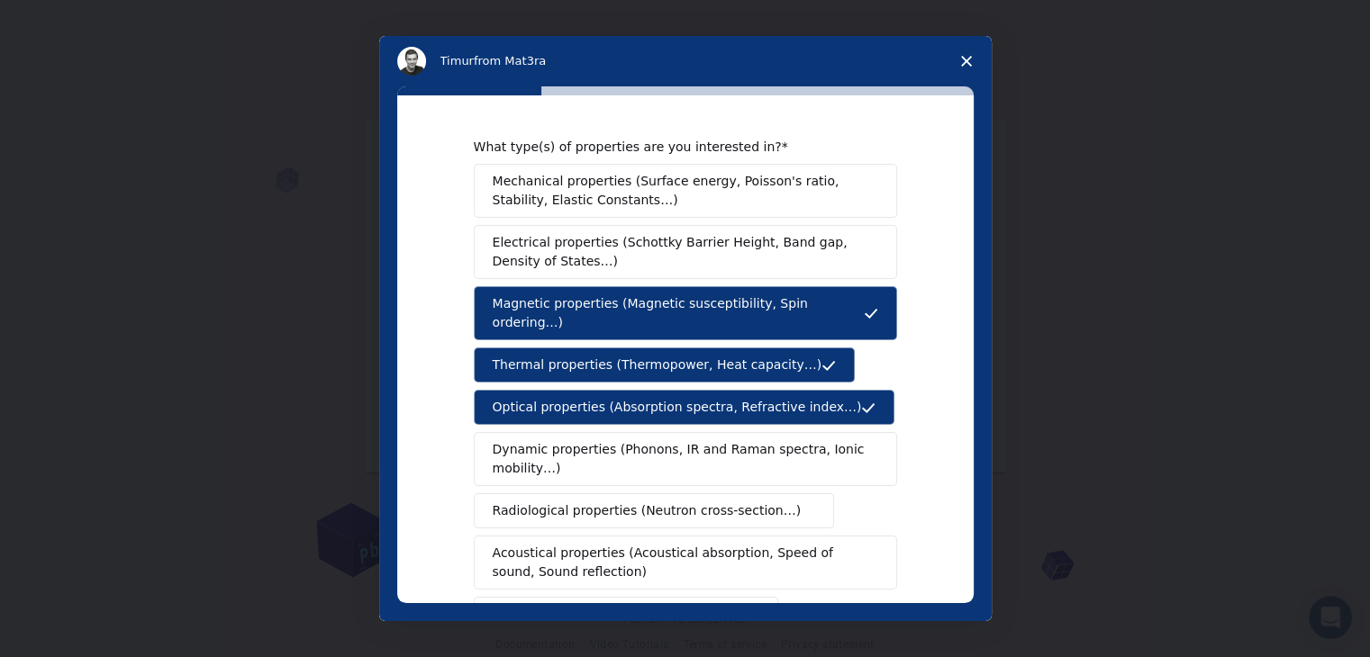
click at [667, 453] on span "Dynamic properties (Phonons, IR and Raman spectra, Ionic mobility…)" at bounding box center [680, 459] width 374 height 38
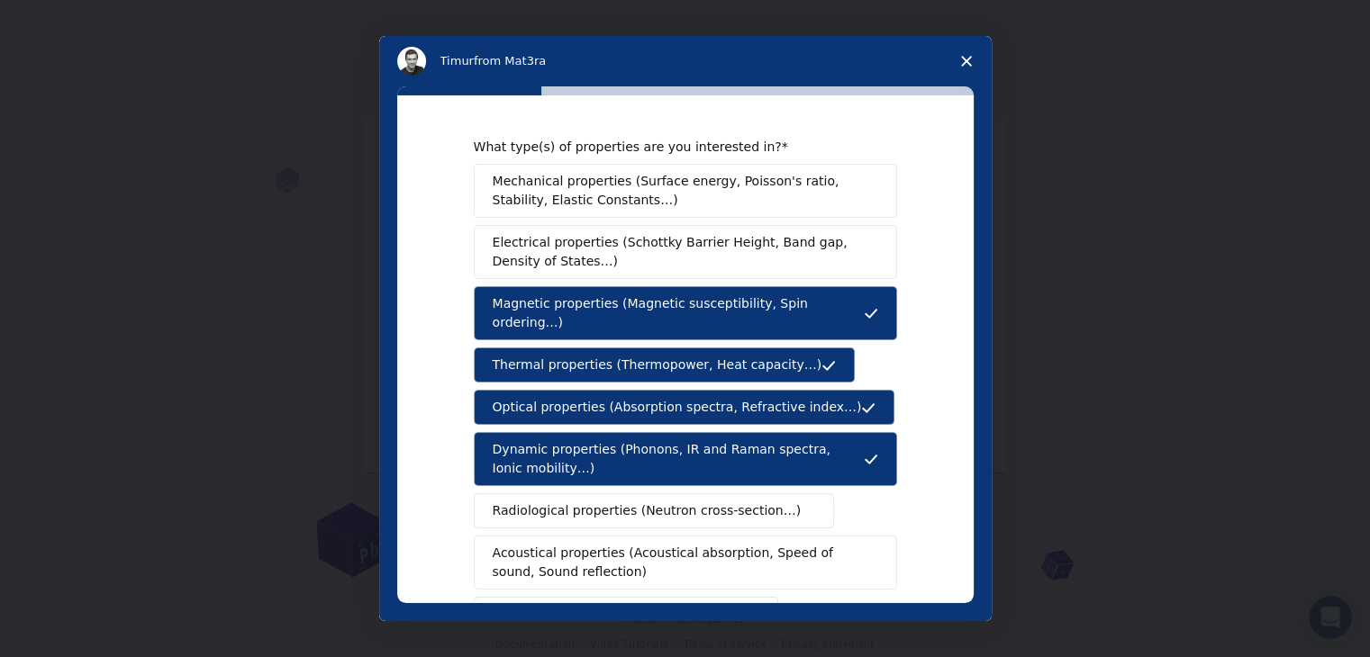
click at [576, 188] on span "Mechanical properties (Surface energy, Poisson's ratio, Stability, Elastic Cons…" at bounding box center [681, 191] width 376 height 38
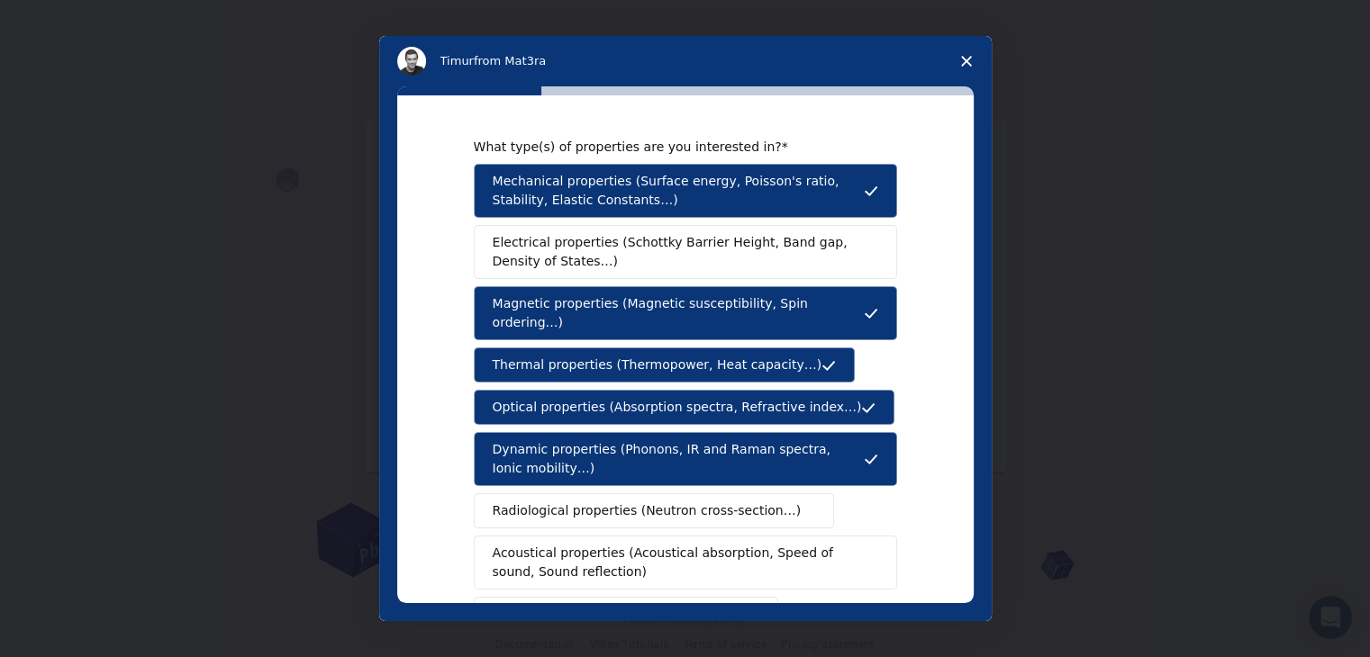
click at [576, 240] on span "Electrical properties (Schottky Barrier Height, Band gap, Density of States…)" at bounding box center [680, 252] width 375 height 38
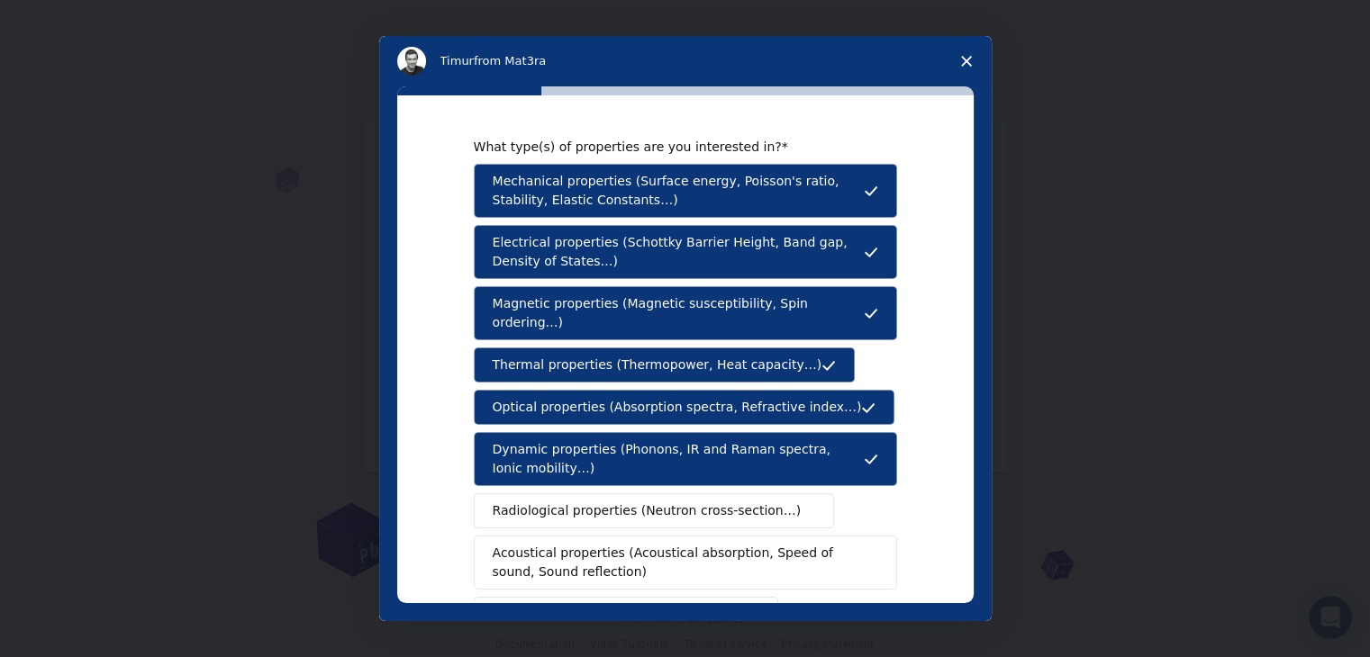
click at [728, 548] on span "Acoustical properties (Acoustical absorption, Speed of sound, Sound reflection)" at bounding box center [680, 563] width 375 height 38
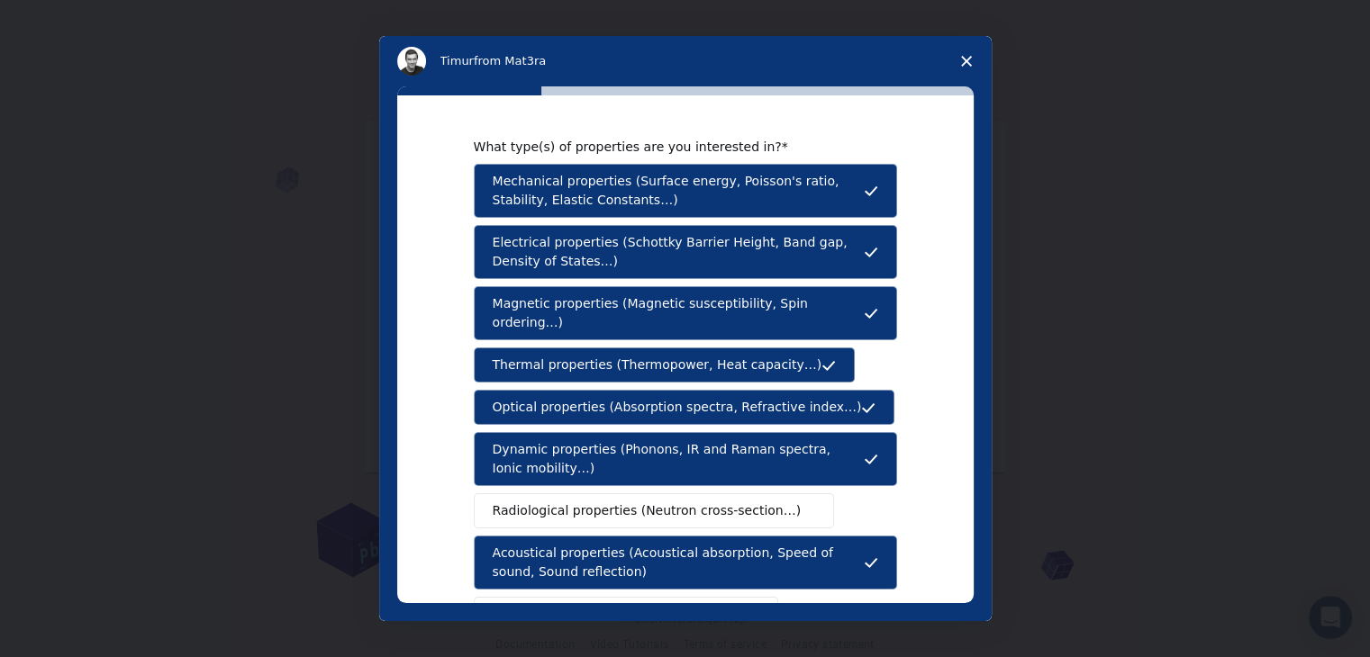
click at [671, 503] on button "Radiological properties (Neutron cross-section…)" at bounding box center [654, 511] width 361 height 35
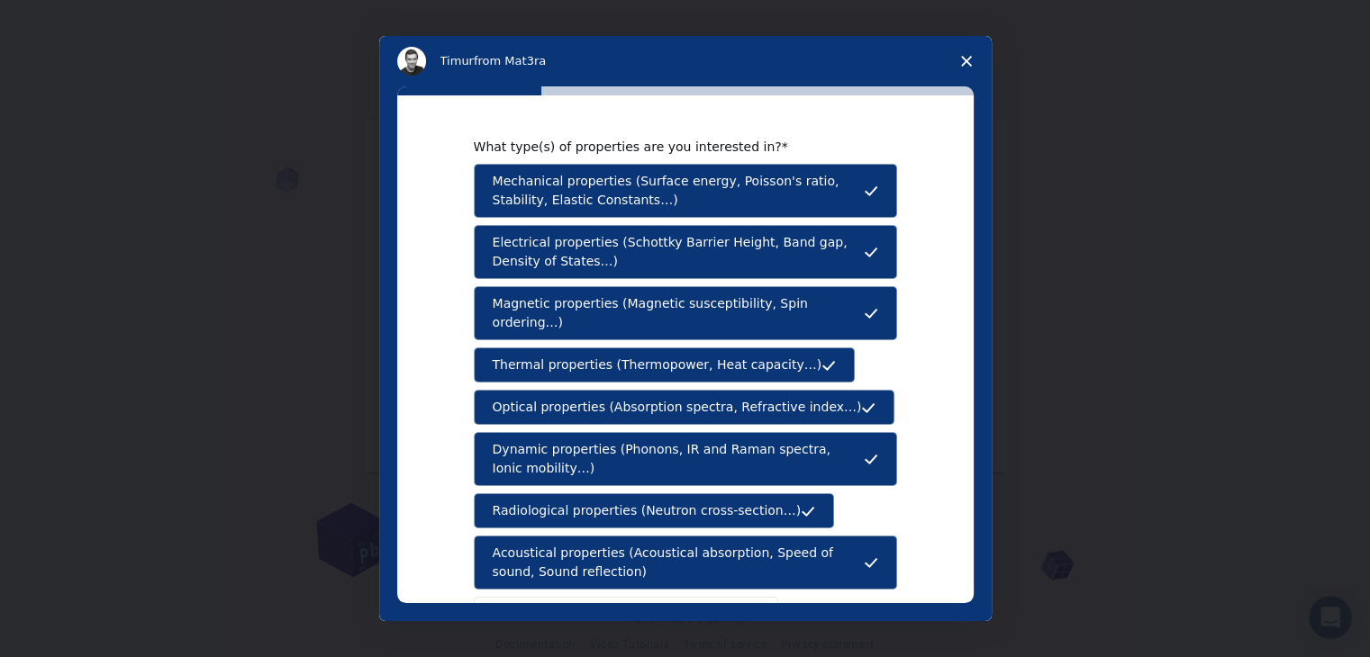
click at [959, 585] on div "What type(s) of properties are you interested in? Mechanical properties (Surfac…" at bounding box center [685, 349] width 576 height 508
click at [961, 594] on div "What type(s) of properties are you interested in? Mechanical properties (Surfac…" at bounding box center [685, 349] width 576 height 508
click at [952, 538] on div "What type(s) of properties are you interested in? Mechanical properties (Surfac…" at bounding box center [685, 349] width 576 height 508
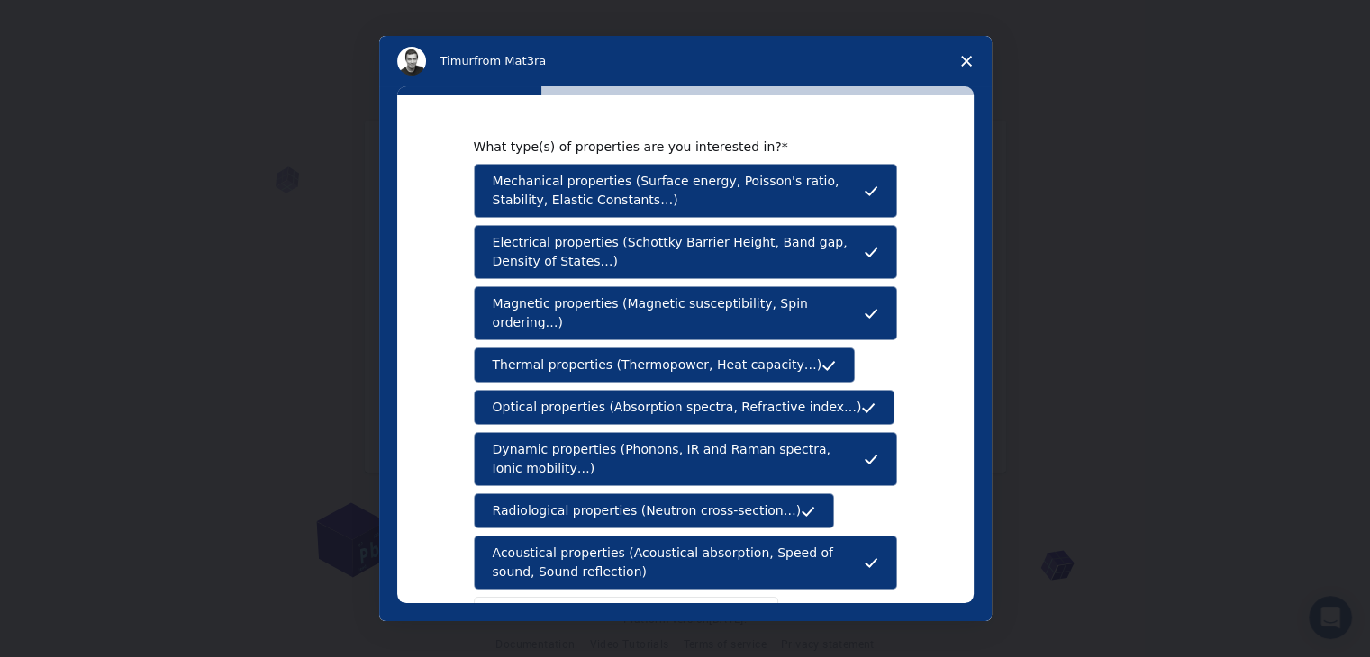
click at [952, 538] on div "What type(s) of properties are you interested in? Mechanical properties (Surfac…" at bounding box center [685, 349] width 576 height 508
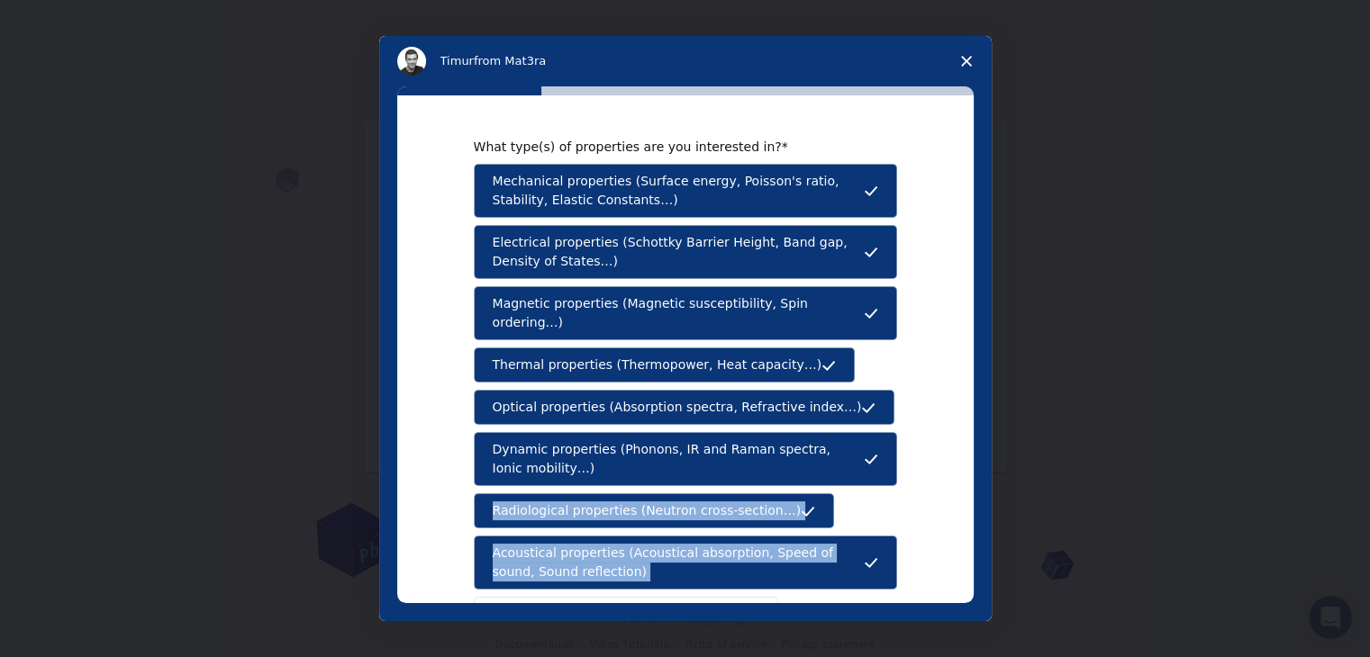
drag, startPoint x: 952, startPoint y: 538, endPoint x: 966, endPoint y: 406, distance: 132.2
click at [966, 406] on div "What type(s) of properties are you interested in? Mechanical properties (Surfac…" at bounding box center [685, 349] width 576 height 508
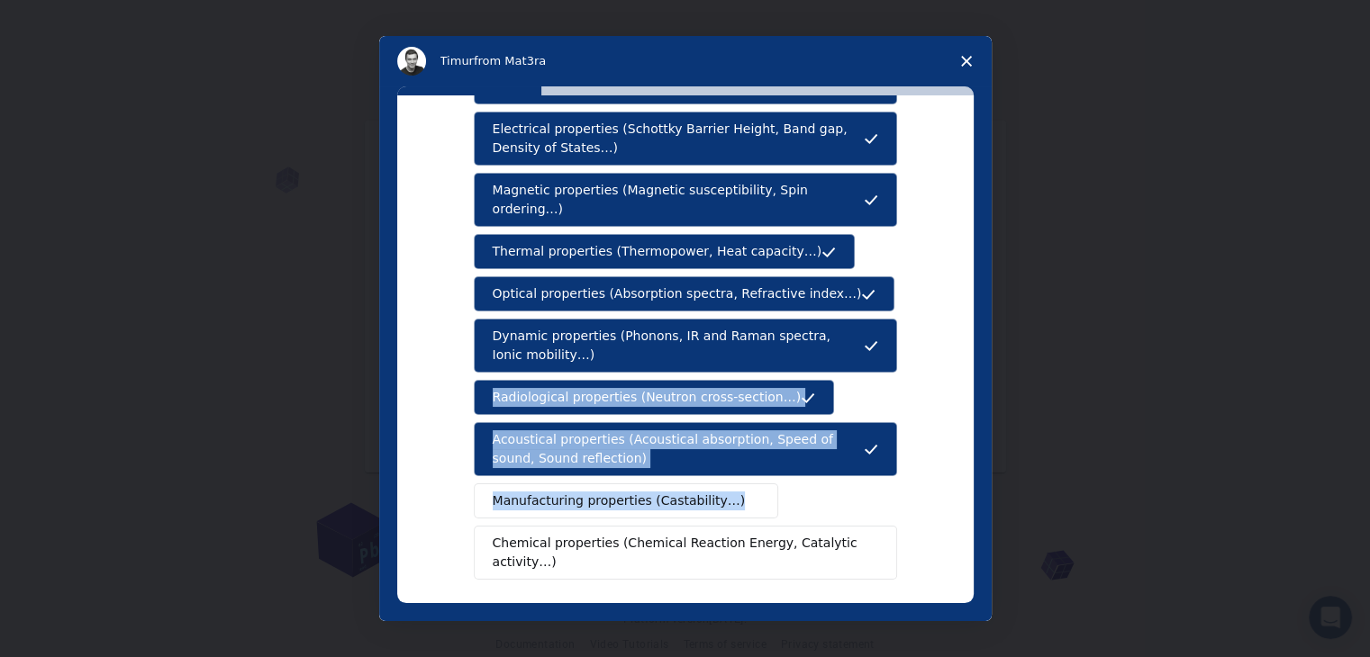
scroll to position [121, 0]
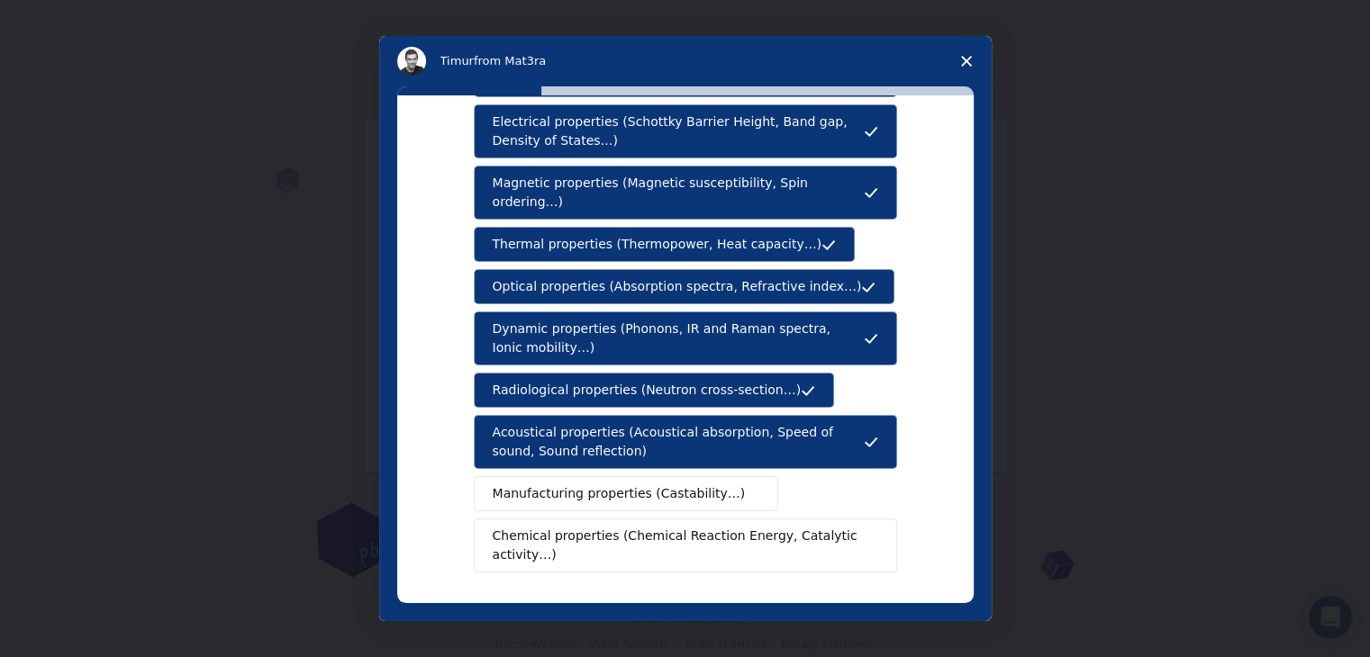
click at [430, 509] on div "What type(s) of properties are you interested in? Mechanical properties (Surfac…" at bounding box center [685, 349] width 576 height 508
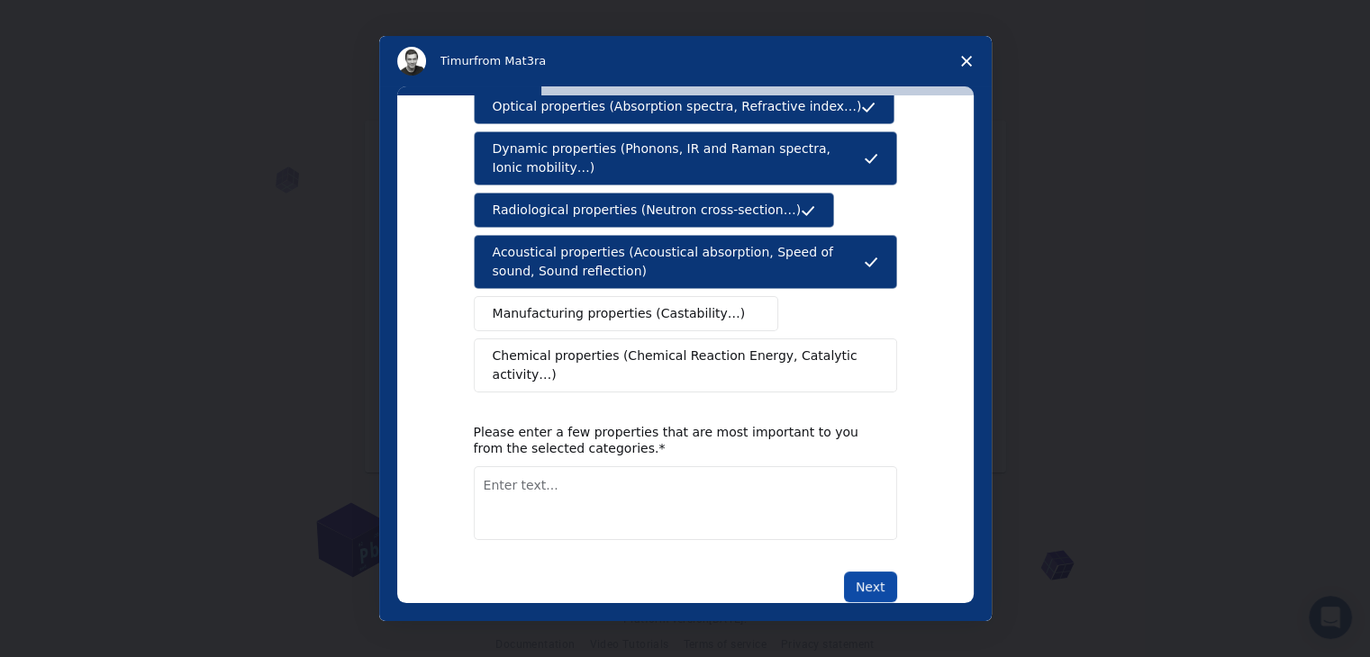
click at [877, 572] on button "Next" at bounding box center [870, 587] width 53 height 31
